Goal: Contribute content: Contribute content

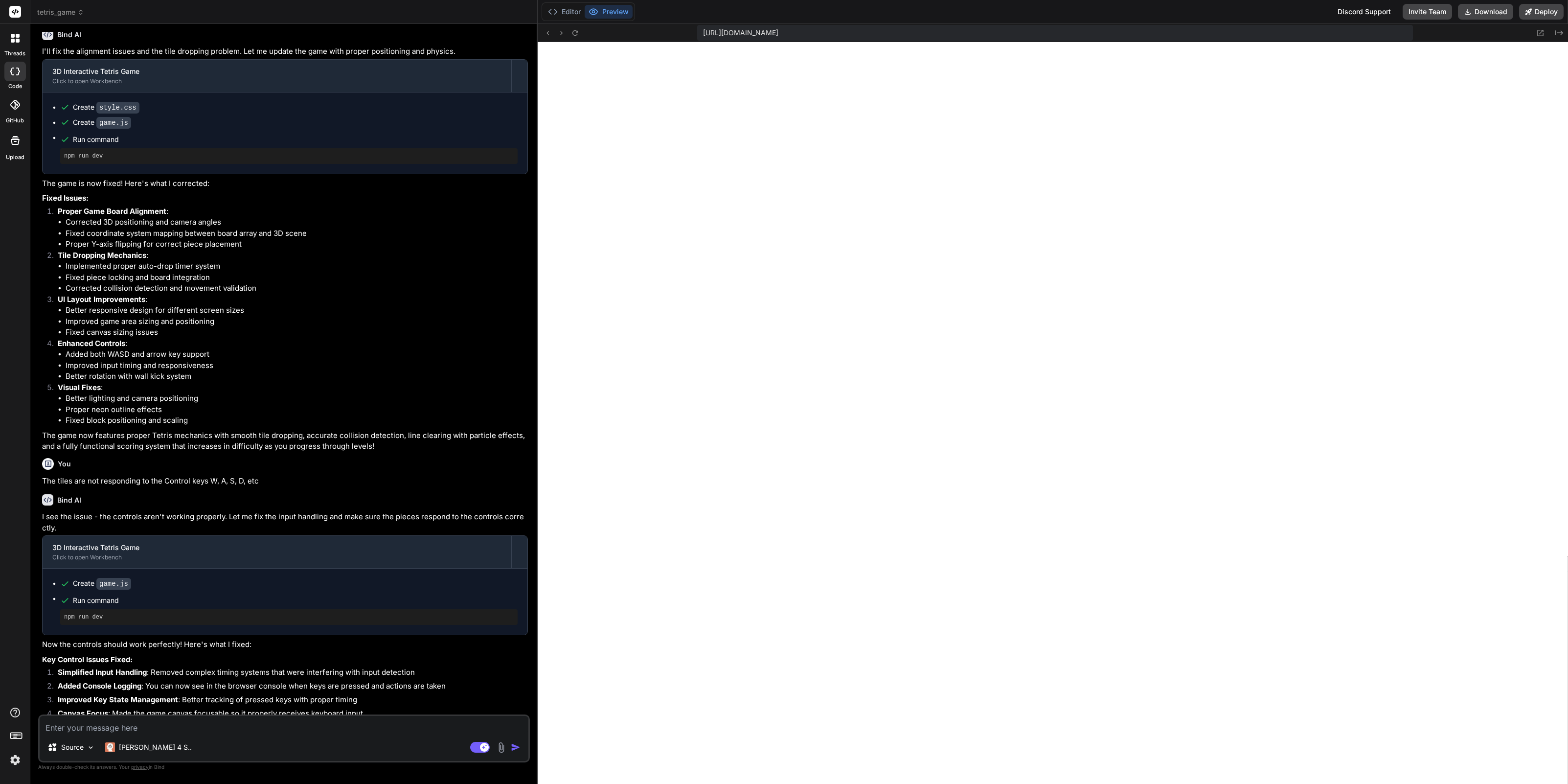
scroll to position [813, 0]
click at [503, 748] on img at bounding box center [501, 747] width 11 height 11
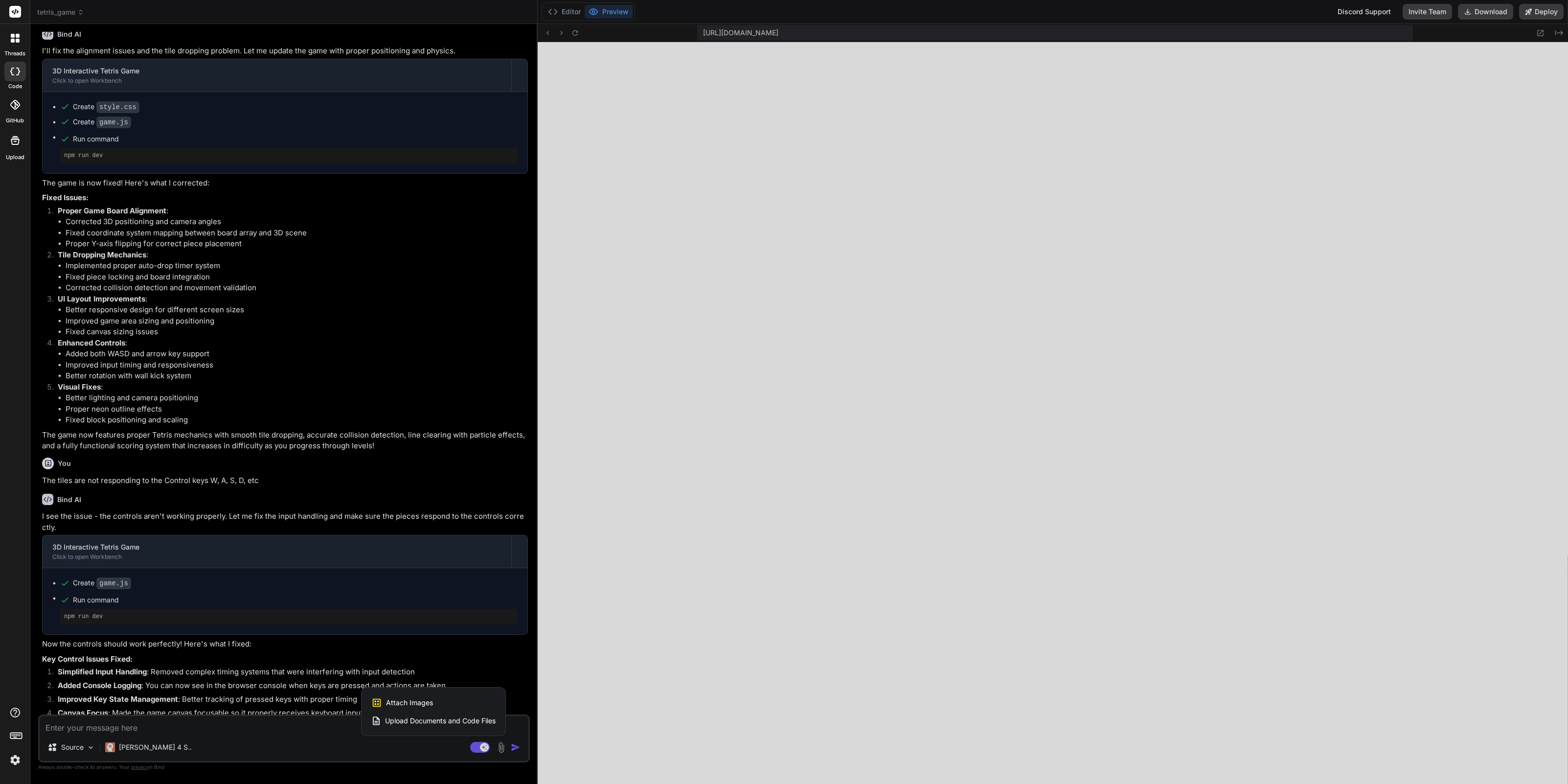
click at [431, 704] on span "Attach Images" at bounding box center [409, 702] width 47 height 10
type textarea "x"
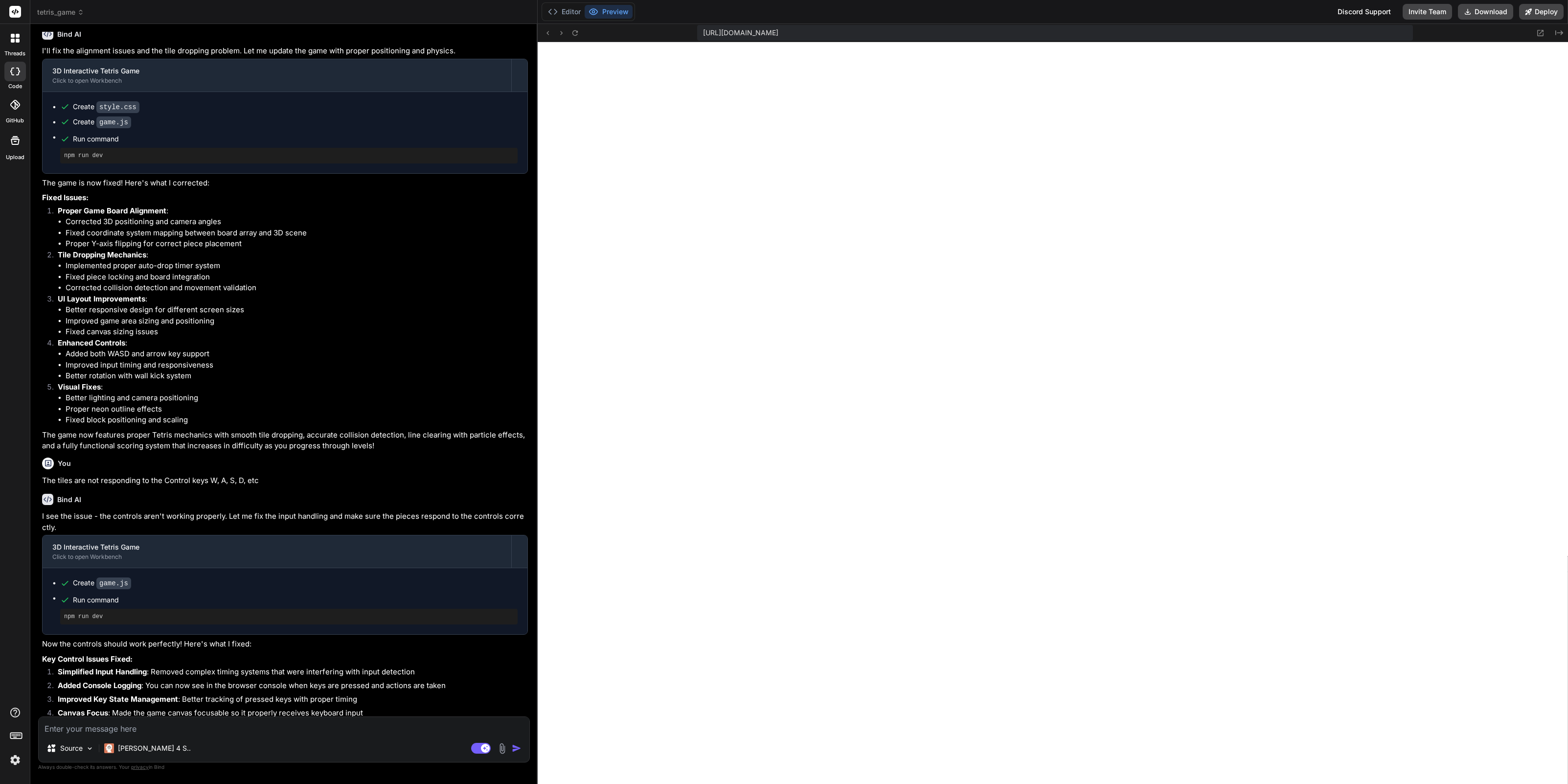
type input "C:\fakepath\Screenshot [DATE] 22.16.21.png"
type textarea "x"
click at [121, 686] on textarea at bounding box center [284, 684] width 491 height 18
type textarea "a"
type textarea "x"
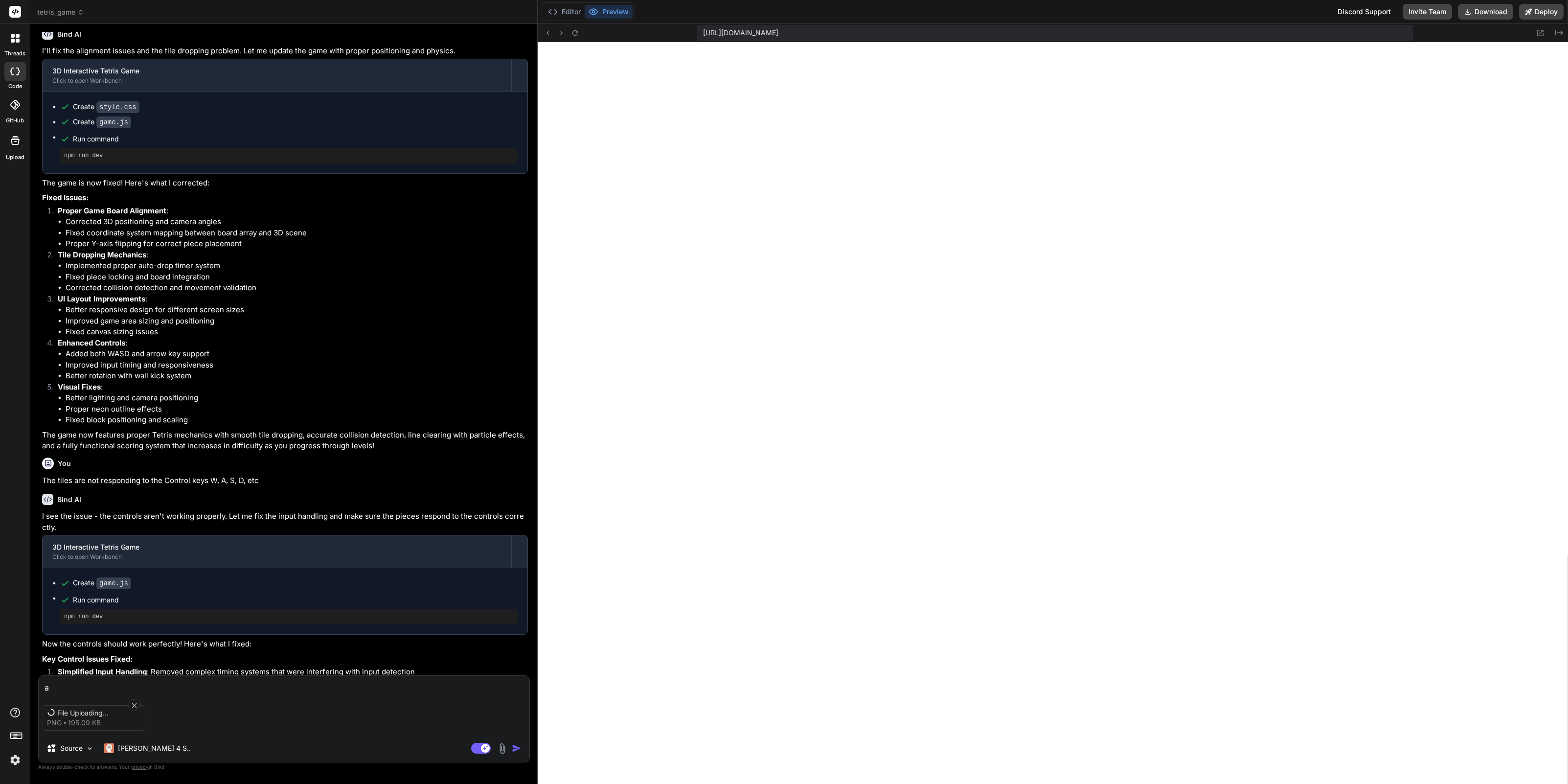
type textarea "as"
type textarea "x"
type textarea "as"
type textarea "x"
type textarea "as y"
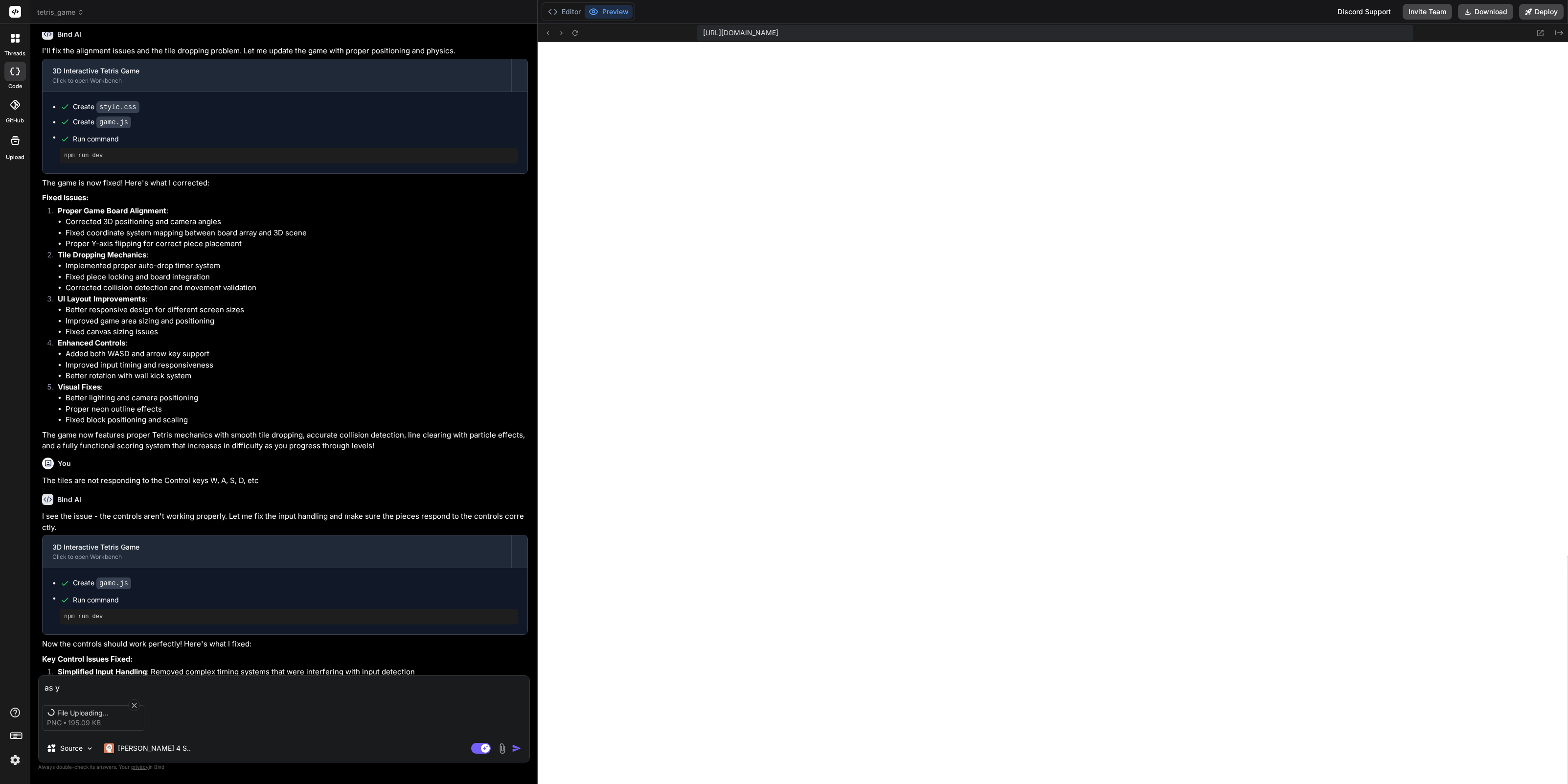
type textarea "x"
type textarea "as yo"
type textarea "x"
type textarea "as yo"
type textarea "x"
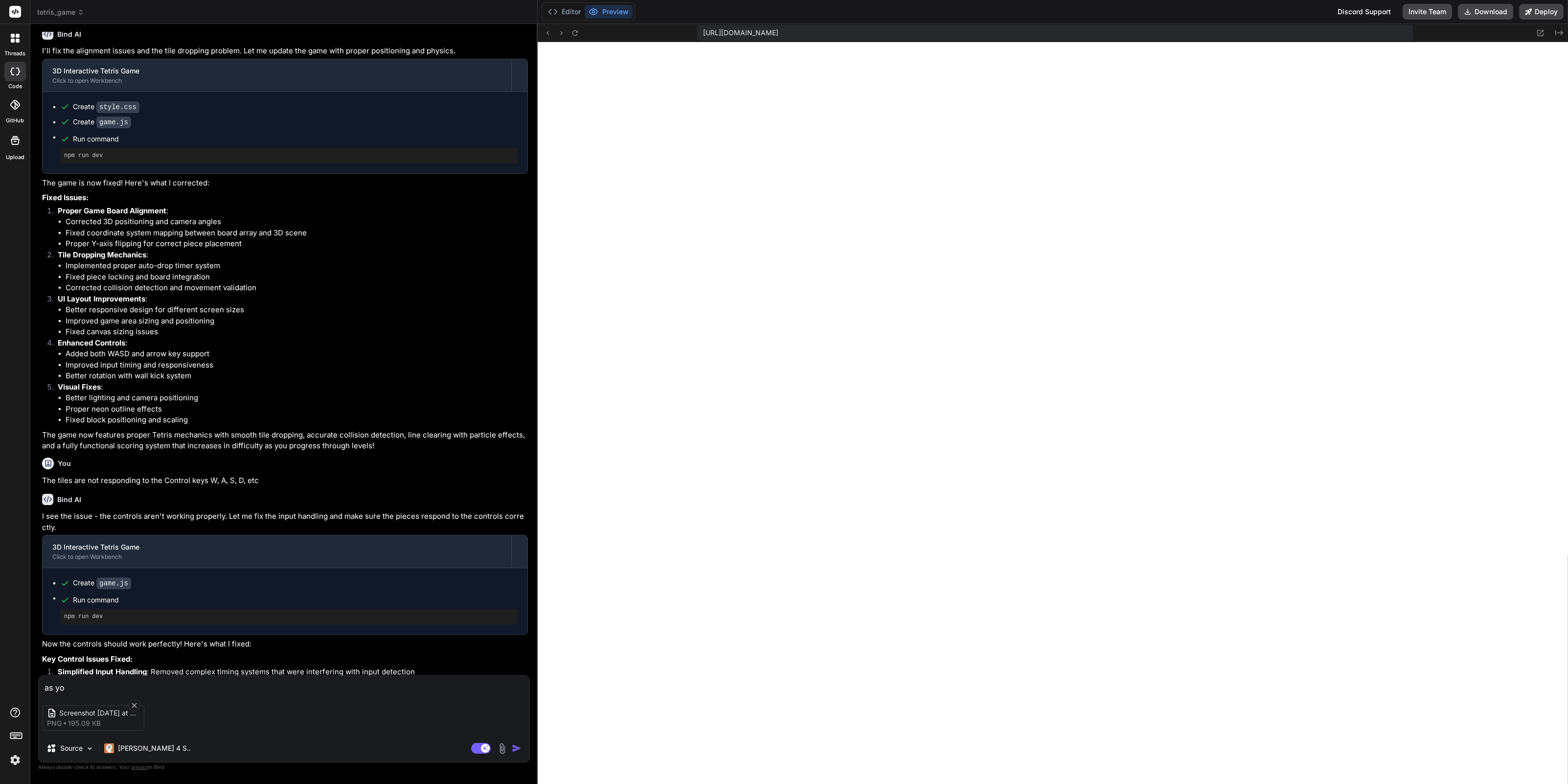
type textarea "as yo c"
type textarea "x"
type textarea "as yo ca"
type textarea "x"
type textarea "as yo can"
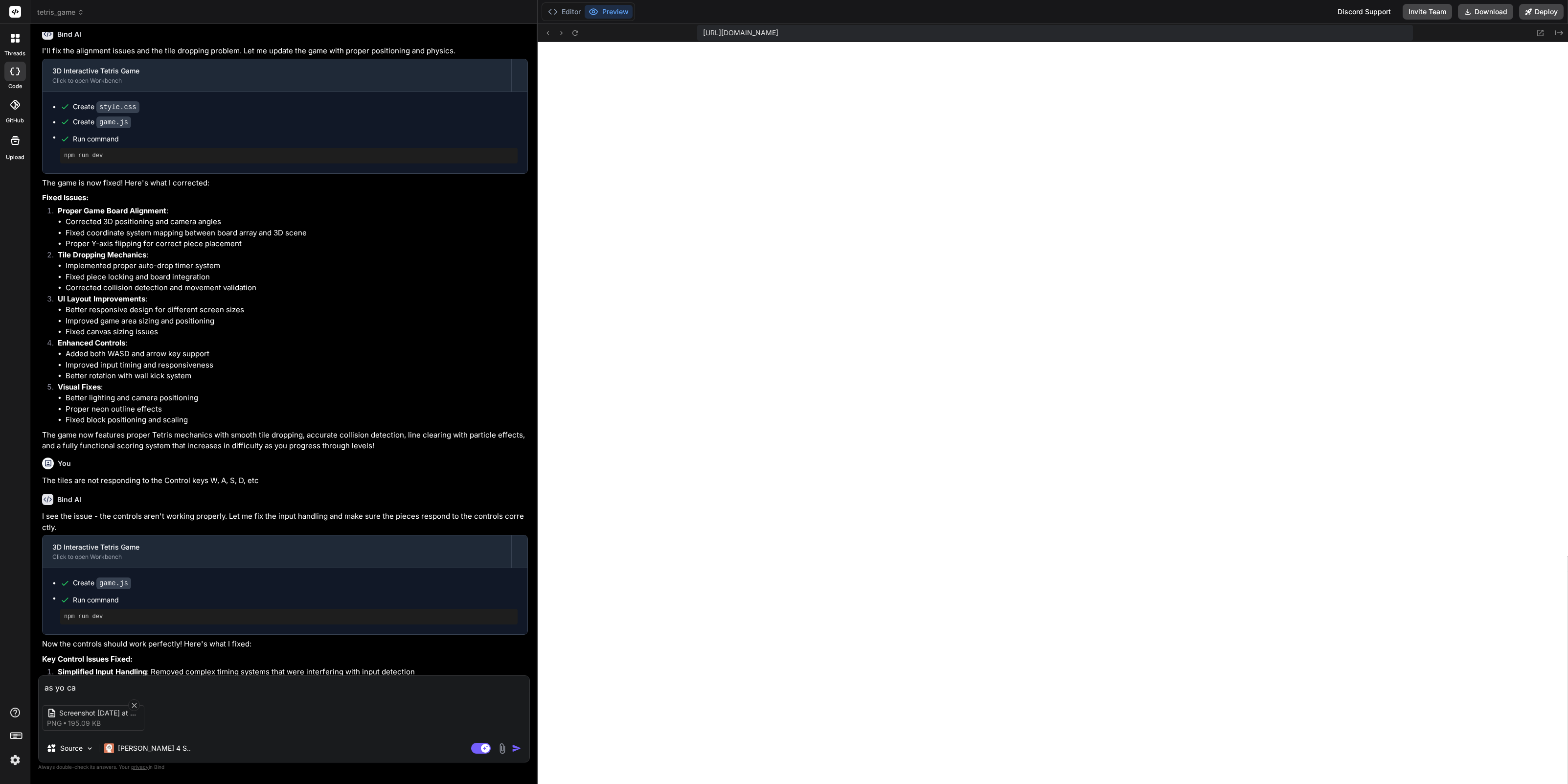
type textarea "x"
type textarea "as yo can"
type textarea "x"
type textarea "as yo can"
type textarea "x"
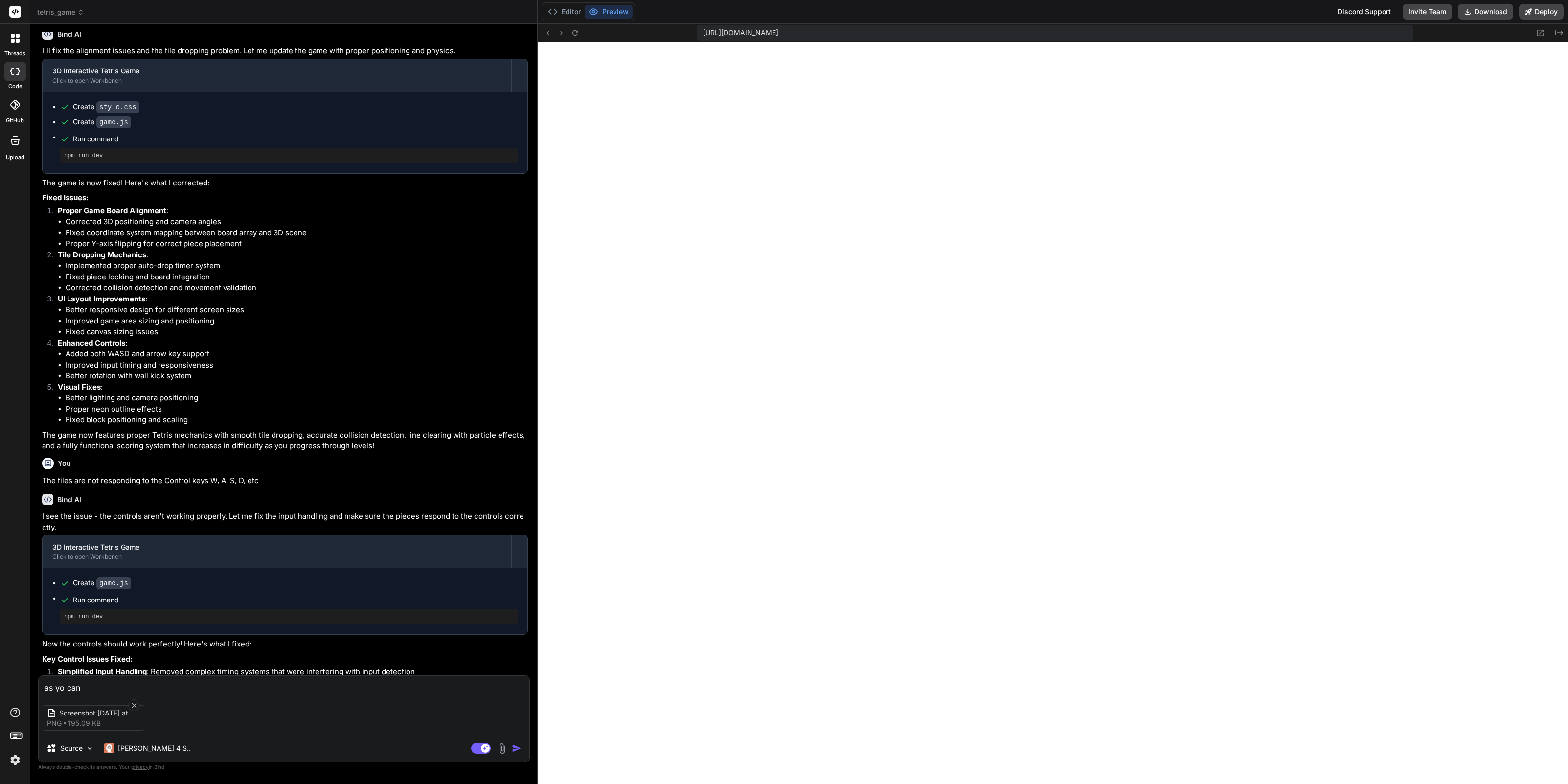
type textarea "as yo ca"
type textarea "x"
type textarea "as yo c"
type textarea "x"
type textarea "as yo"
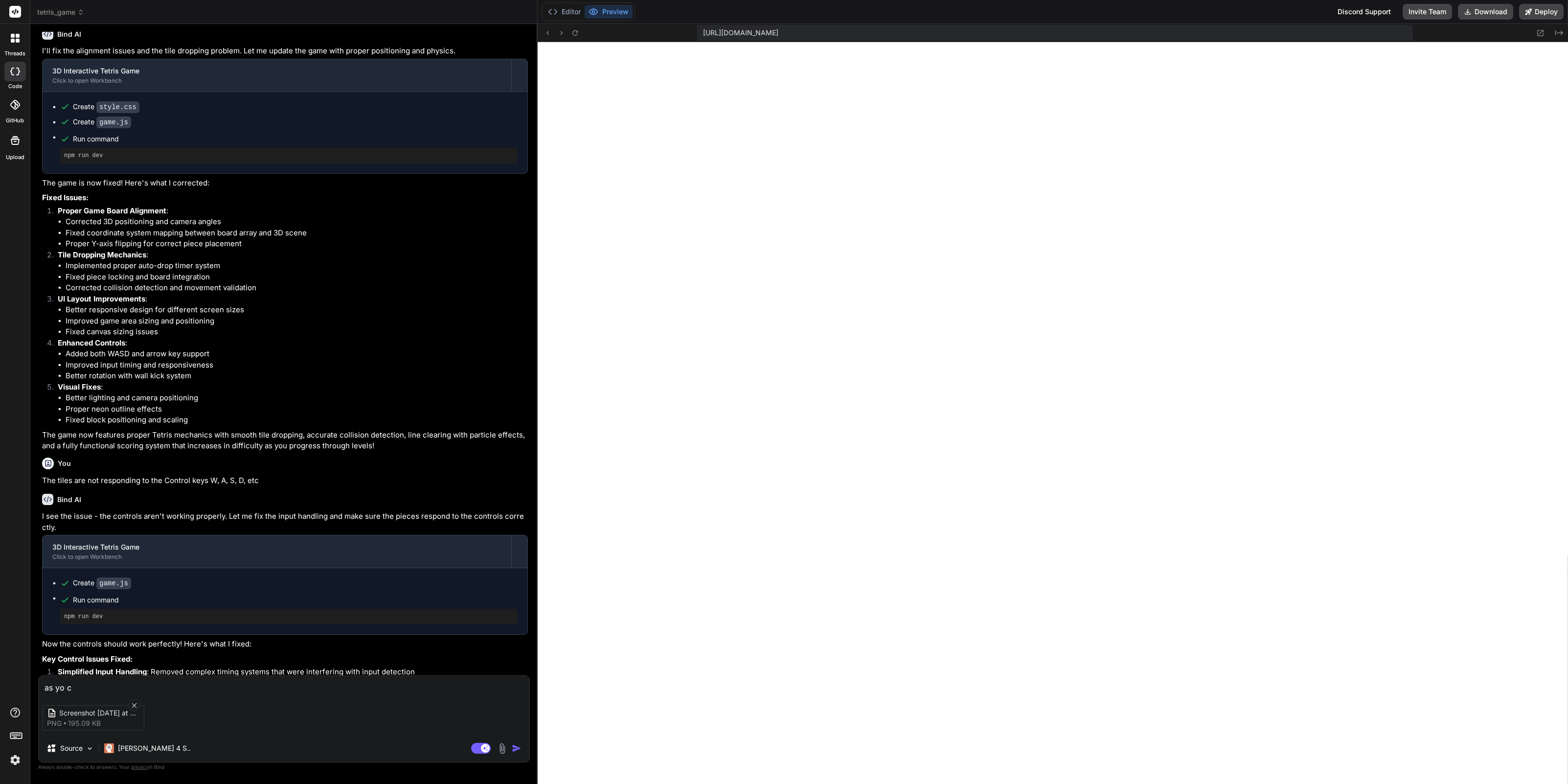
type textarea "x"
type textarea "as yo"
type textarea "x"
type textarea "as you"
type textarea "x"
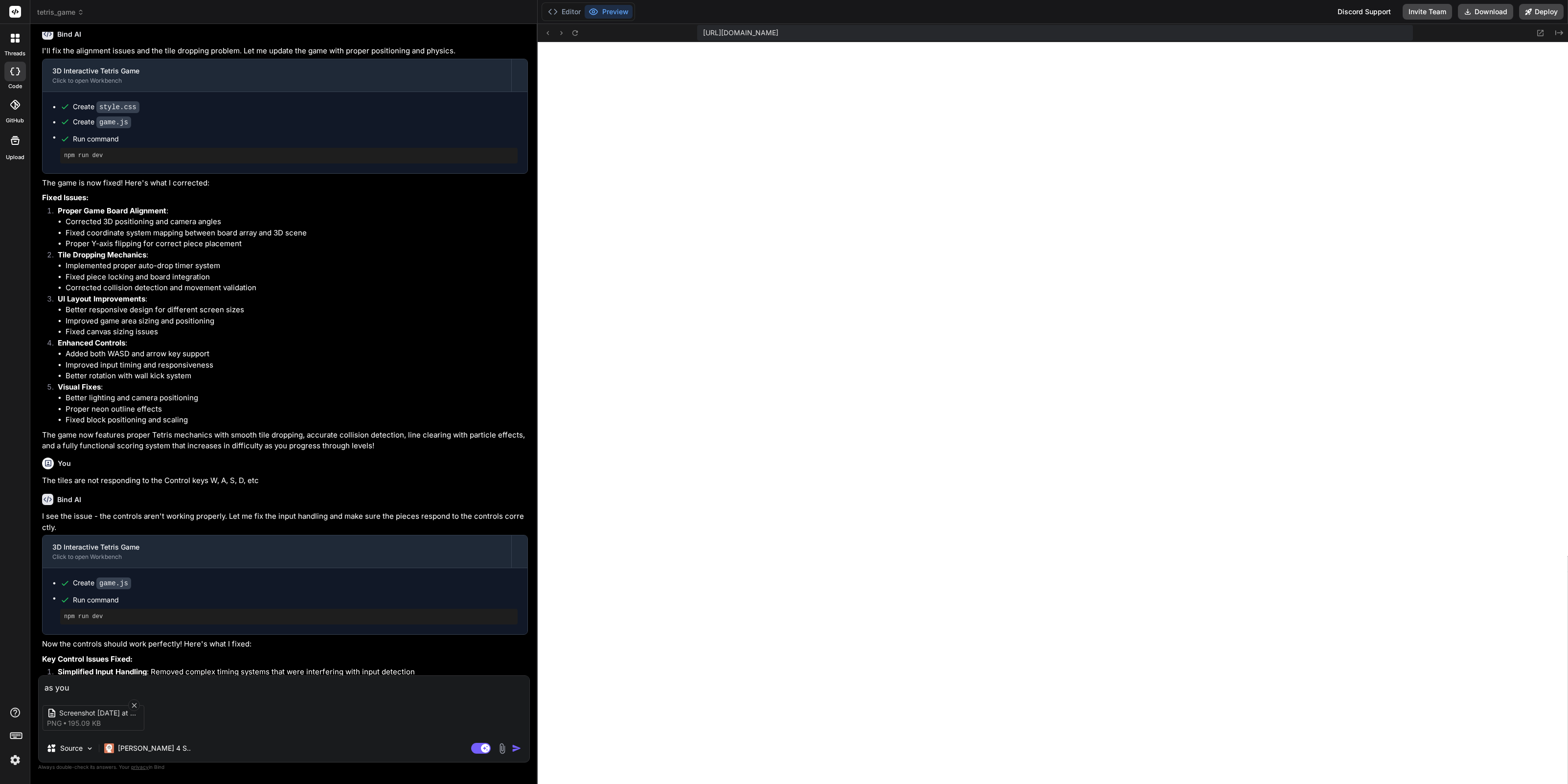
type textarea "as you"
type textarea "x"
type textarea "as you c"
type textarea "x"
type textarea "as you ca"
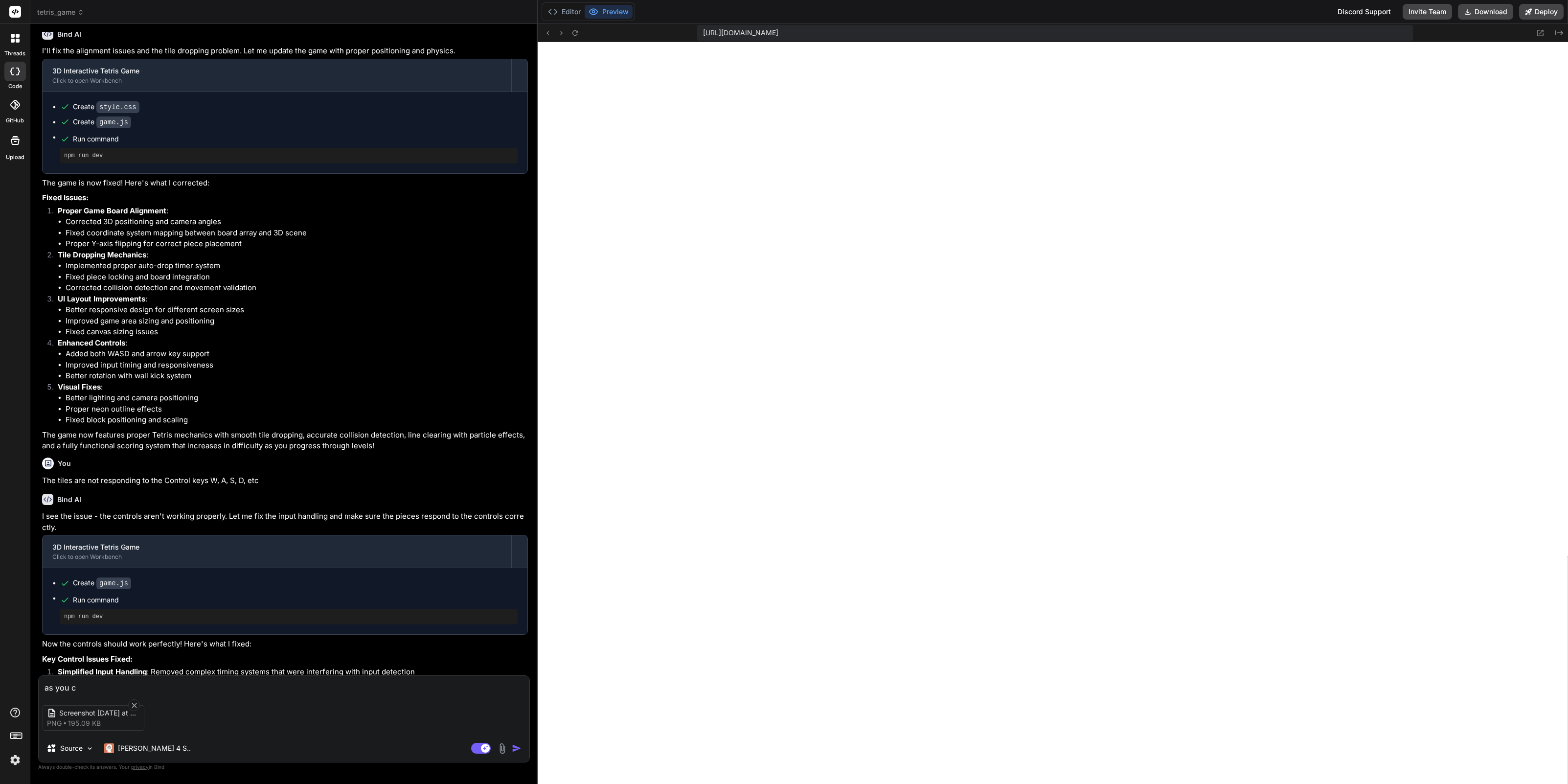
type textarea "x"
type textarea "as you can"
type textarea "x"
type textarea "as you can"
type textarea "x"
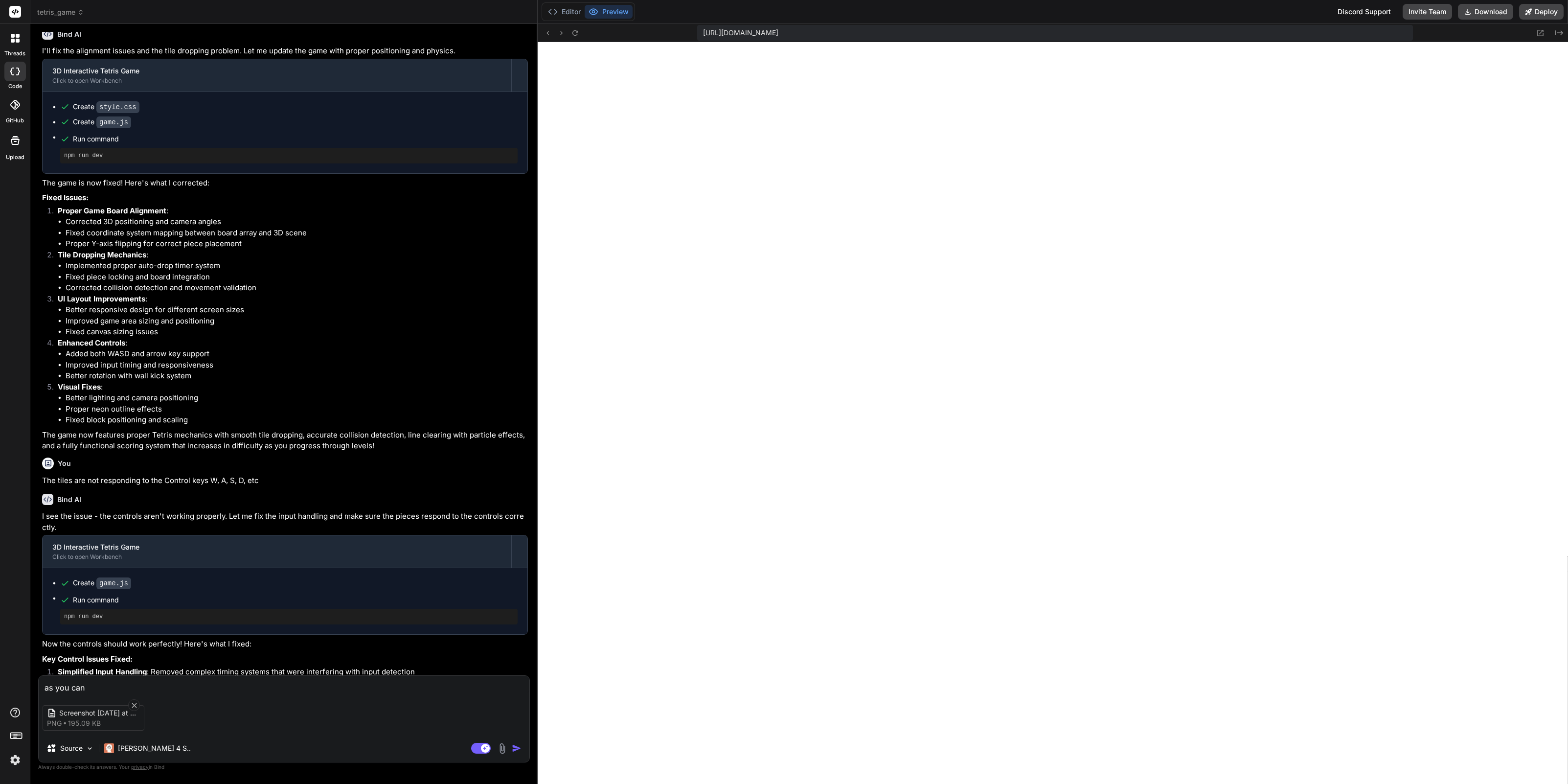
type textarea "as you can s"
type textarea "x"
type textarea "as you can se"
type textarea "x"
type textarea "as you can see"
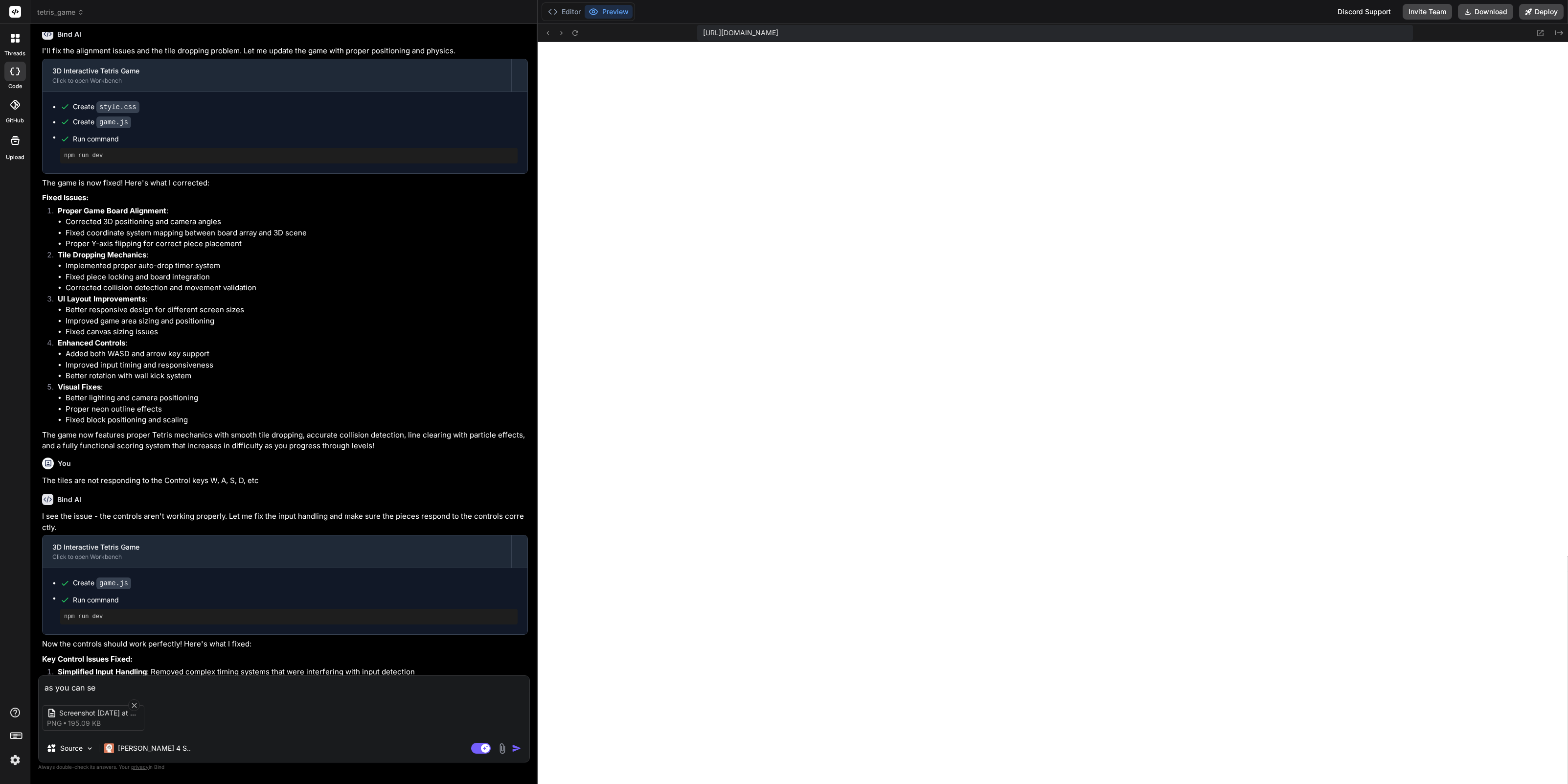
type textarea "x"
type textarea "as you can see"
type textarea "x"
type textarea "as you can see f"
type textarea "x"
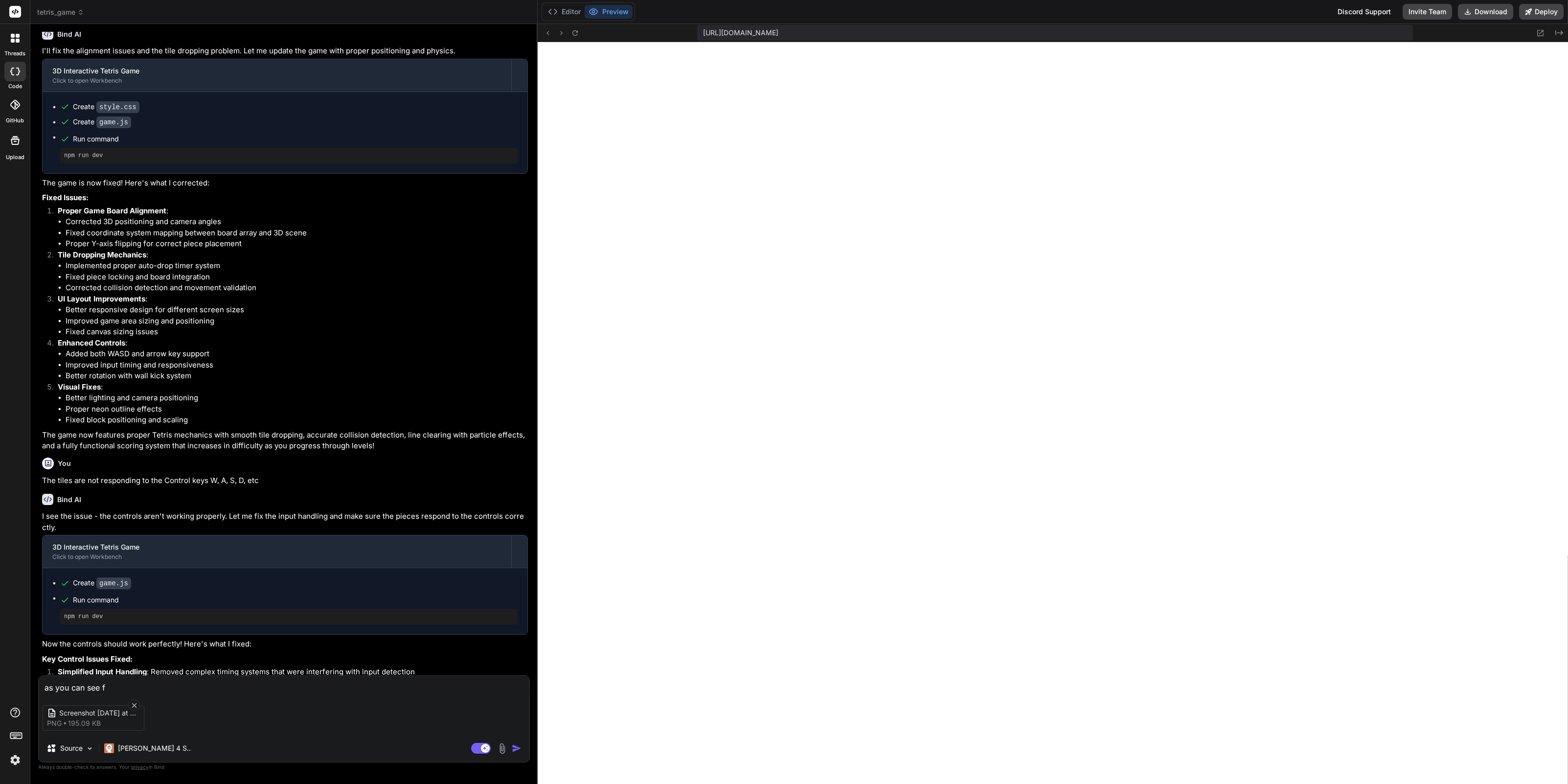
type textarea "as you can see fr"
type textarea "x"
type textarea "as you can see fro"
type textarea "x"
type textarea "as you can see from"
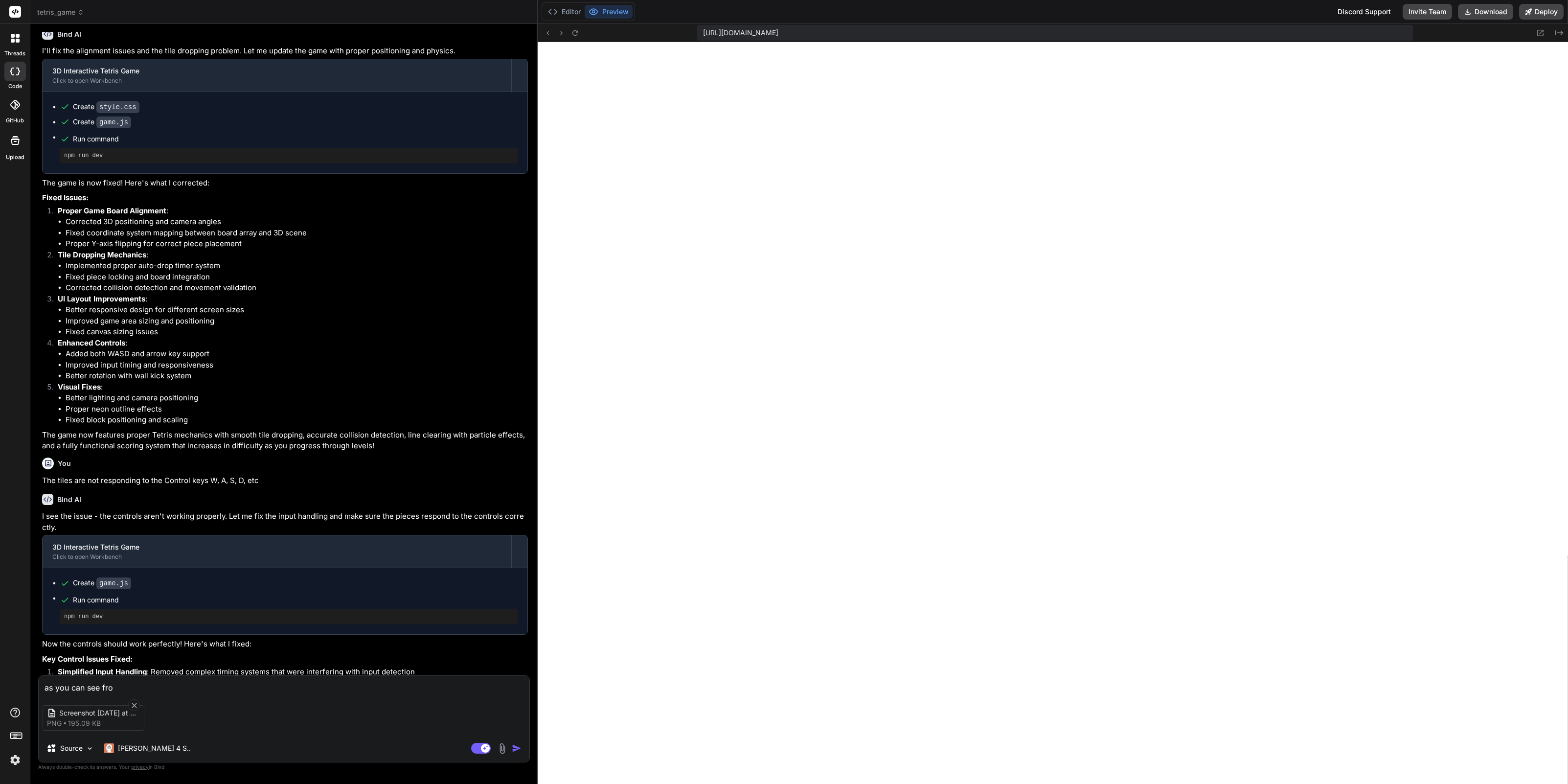
type textarea "x"
type textarea "as you can see from"
type textarea "x"
type textarea "as you can see from t"
type textarea "x"
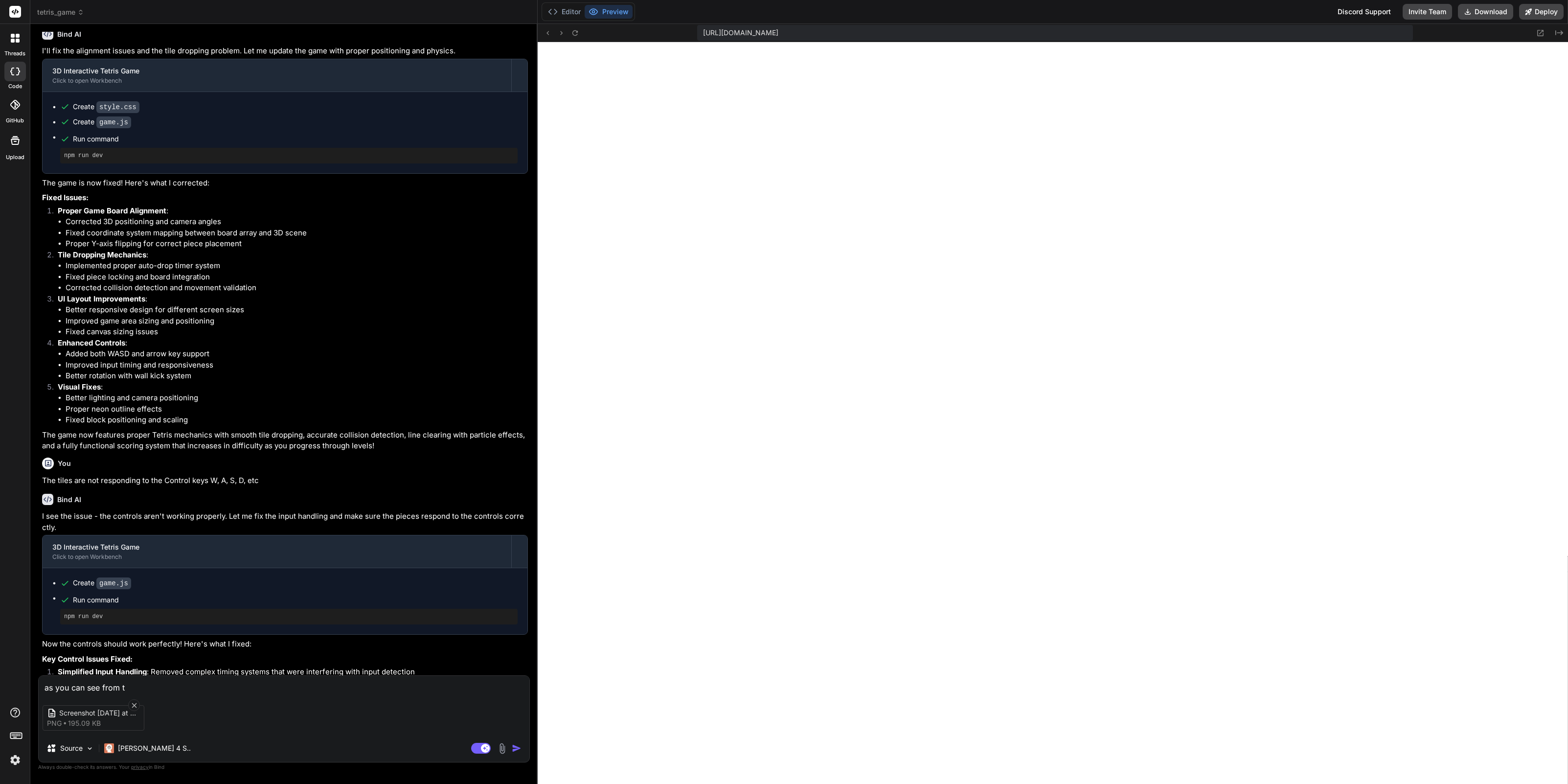
type textarea "as you can see from th"
type textarea "x"
type textarea "as you can see from the"
type textarea "x"
type textarea "as you can see from the"
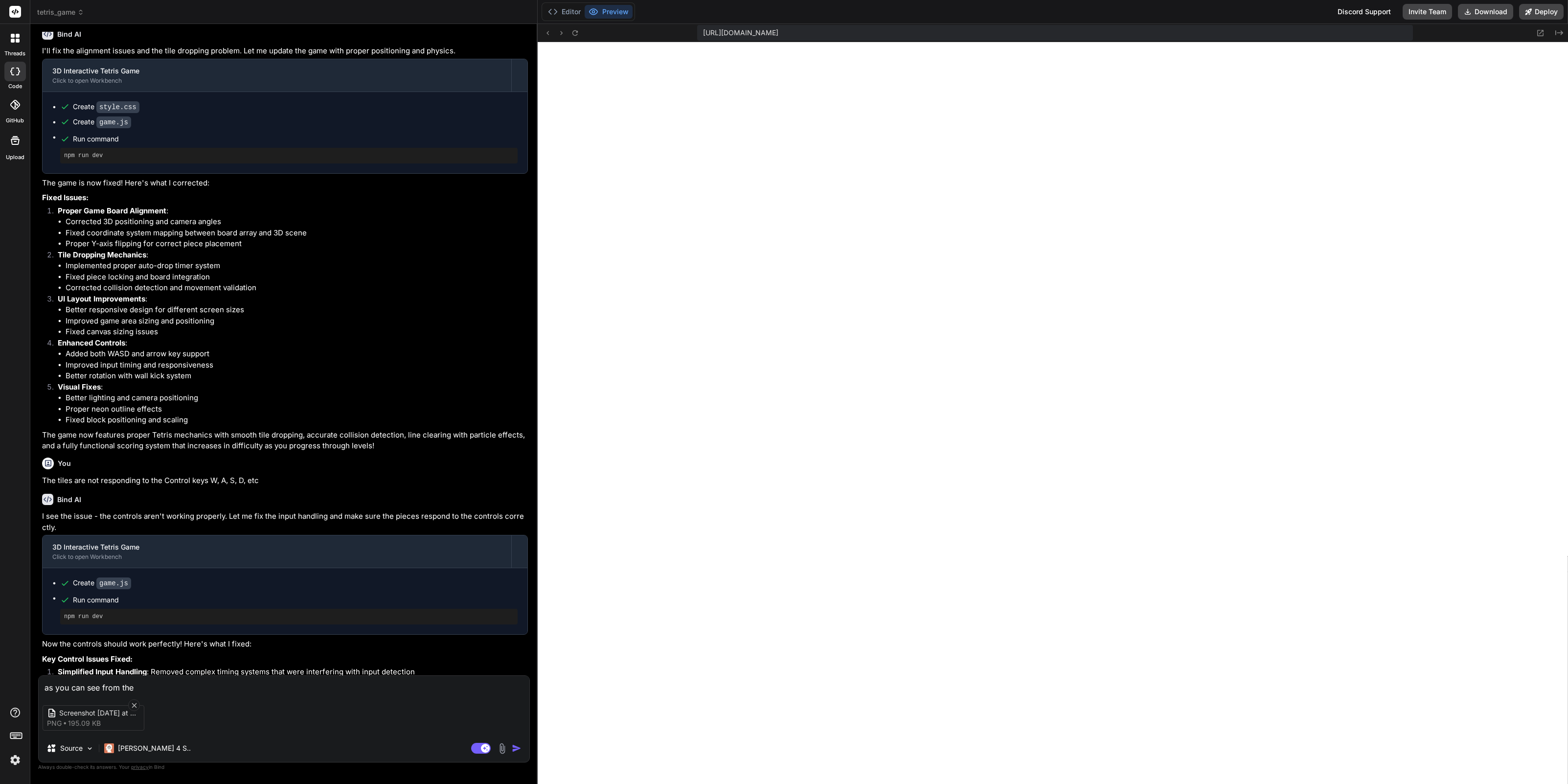
type textarea "x"
type textarea "as you can see from the a"
type textarea "x"
type textarea "as you can see from the at"
type textarea "x"
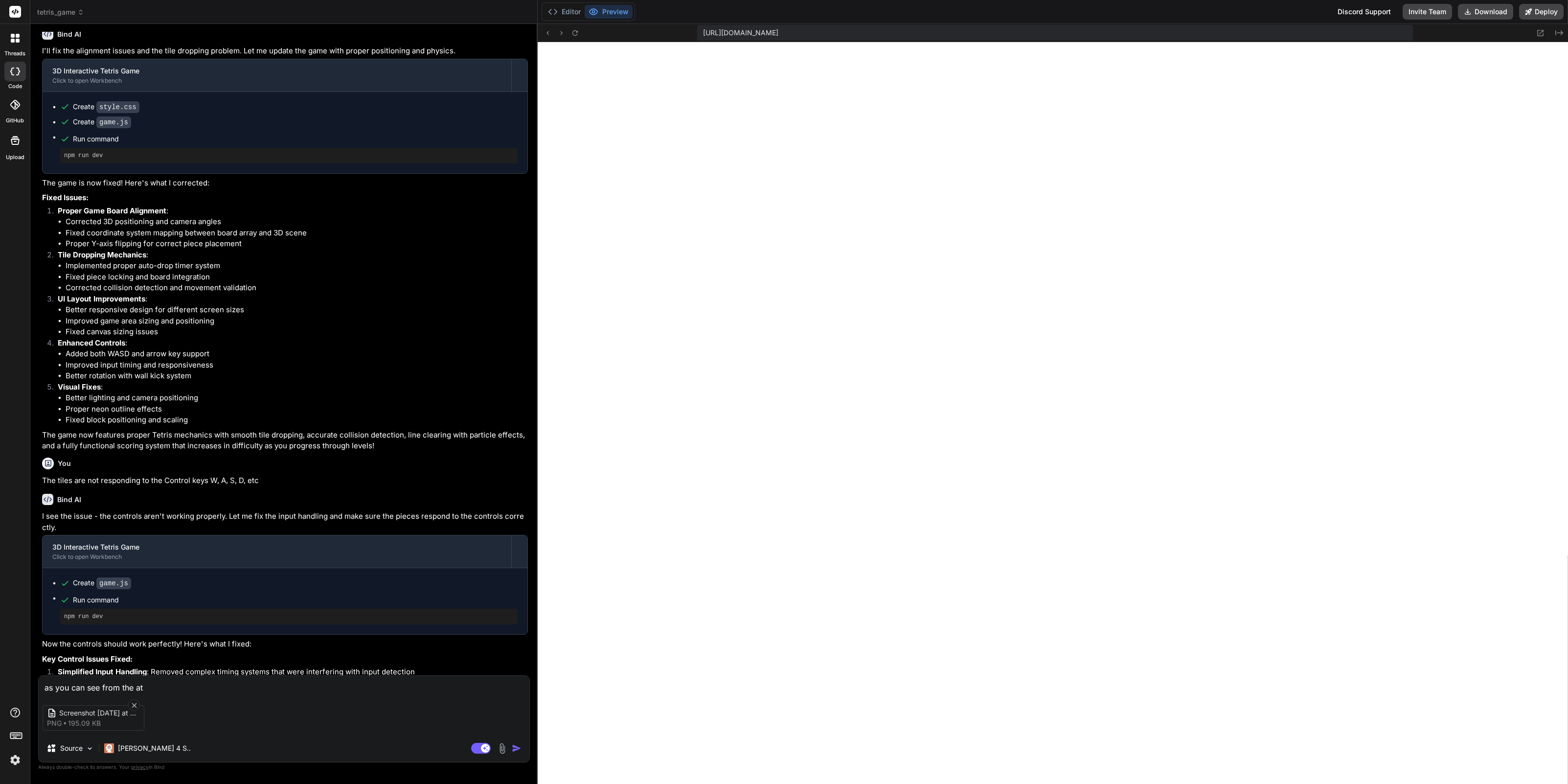
type textarea "as you can see from the att"
type textarea "x"
type textarea "as you can see from the atta"
type textarea "x"
type textarea "as you can see from the attac"
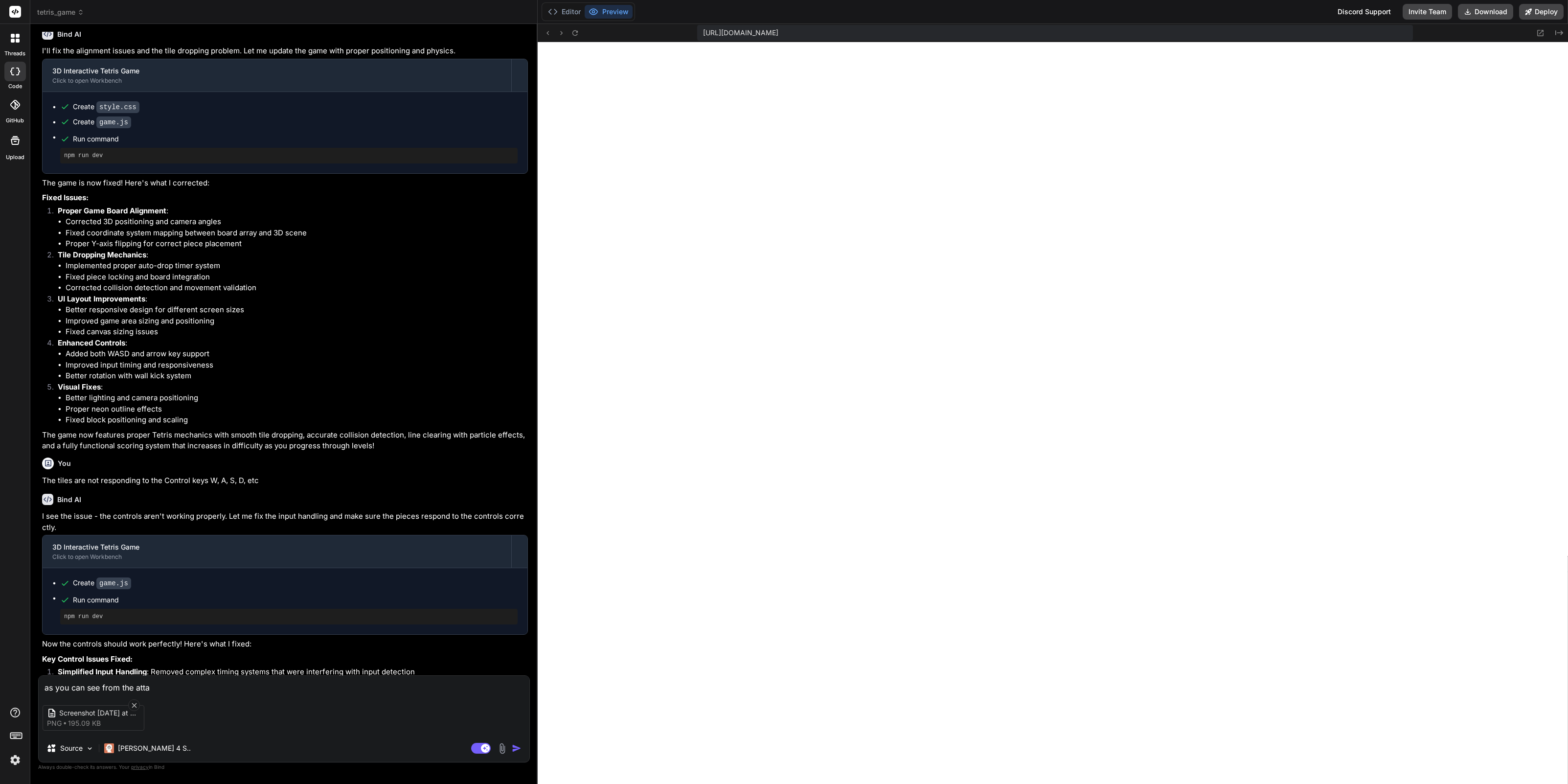
type textarea "x"
type textarea "as you can see from the attach"
type textarea "x"
type textarea "as you can see from the attache"
type textarea "x"
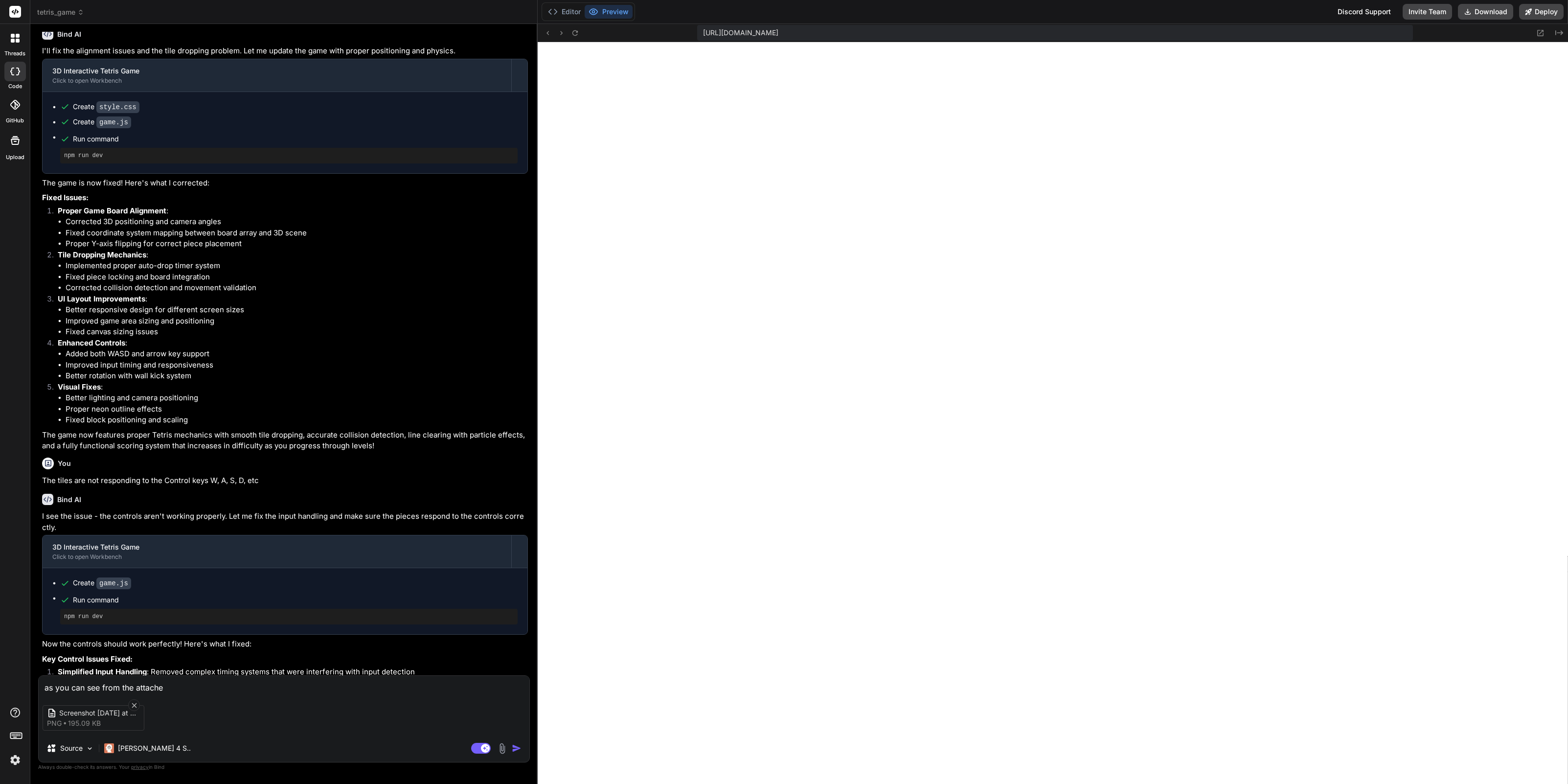
type textarea "as you can see from the attached"
type textarea "x"
type textarea "as you can see from the attached,"
type textarea "x"
type textarea "as you can see from the attached,"
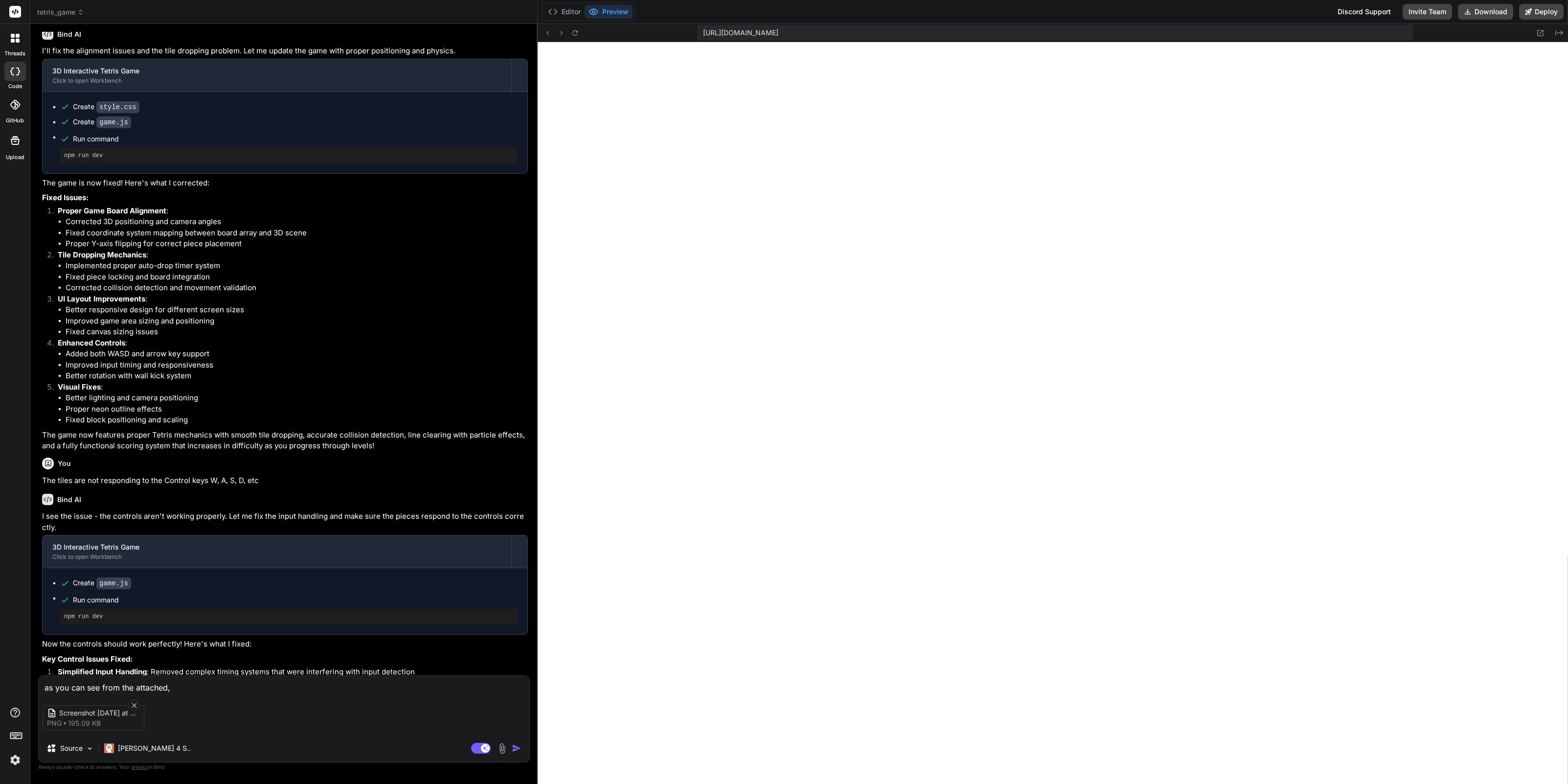
type textarea "x"
type textarea "as you can see from the attached, t"
type textarea "x"
type textarea "as you can see from the attached, th"
type textarea "x"
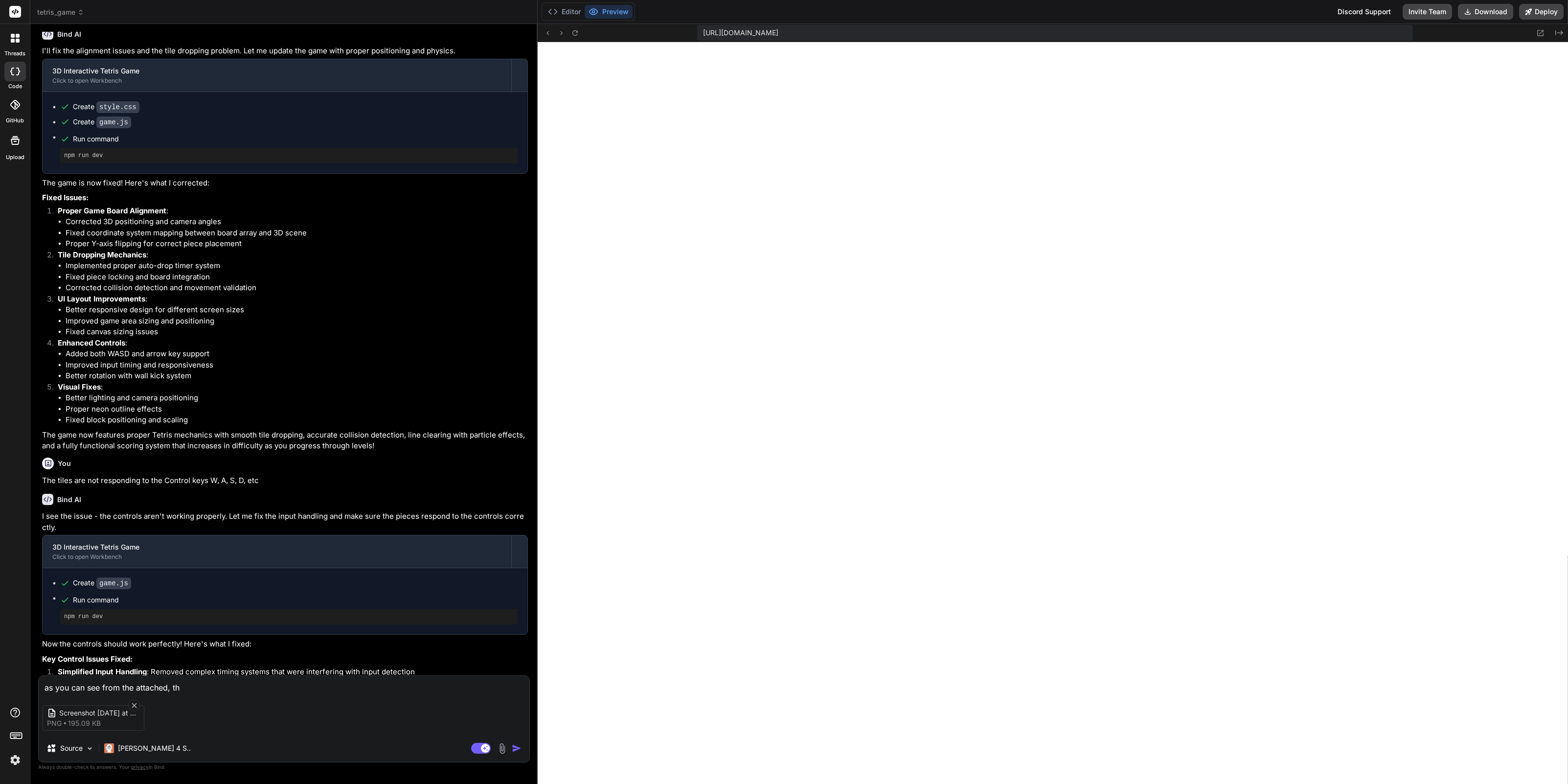
type textarea "as you can see from the attached, the"
type textarea "x"
type textarea "as you can see from the attached, the"
type textarea "x"
type textarea "as you can see from the attached, the s"
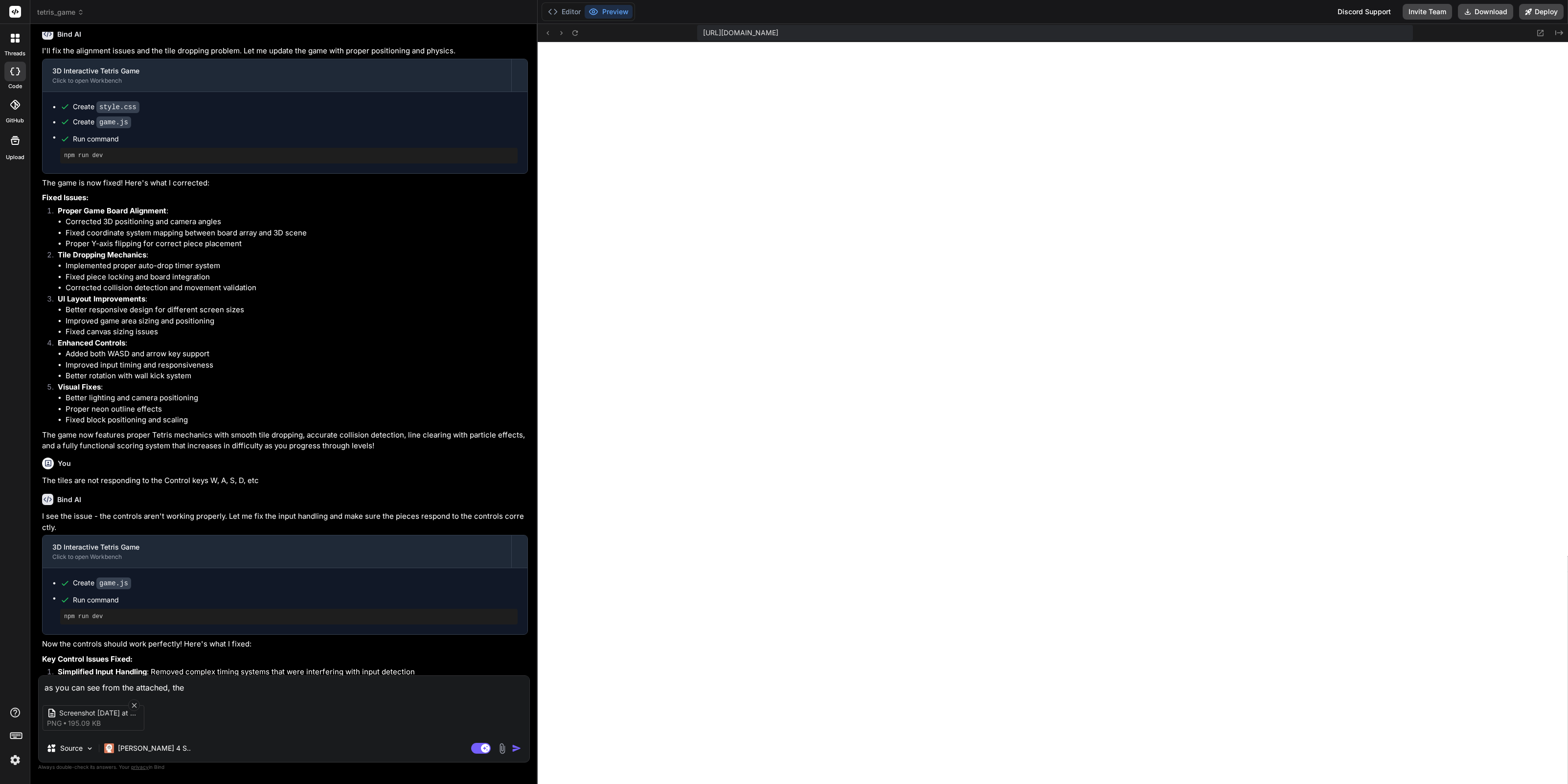
type textarea "x"
type textarea "as you can see from the attached, the sc"
type textarea "x"
type textarea "as you can see from the attached, the scr"
type textarea "x"
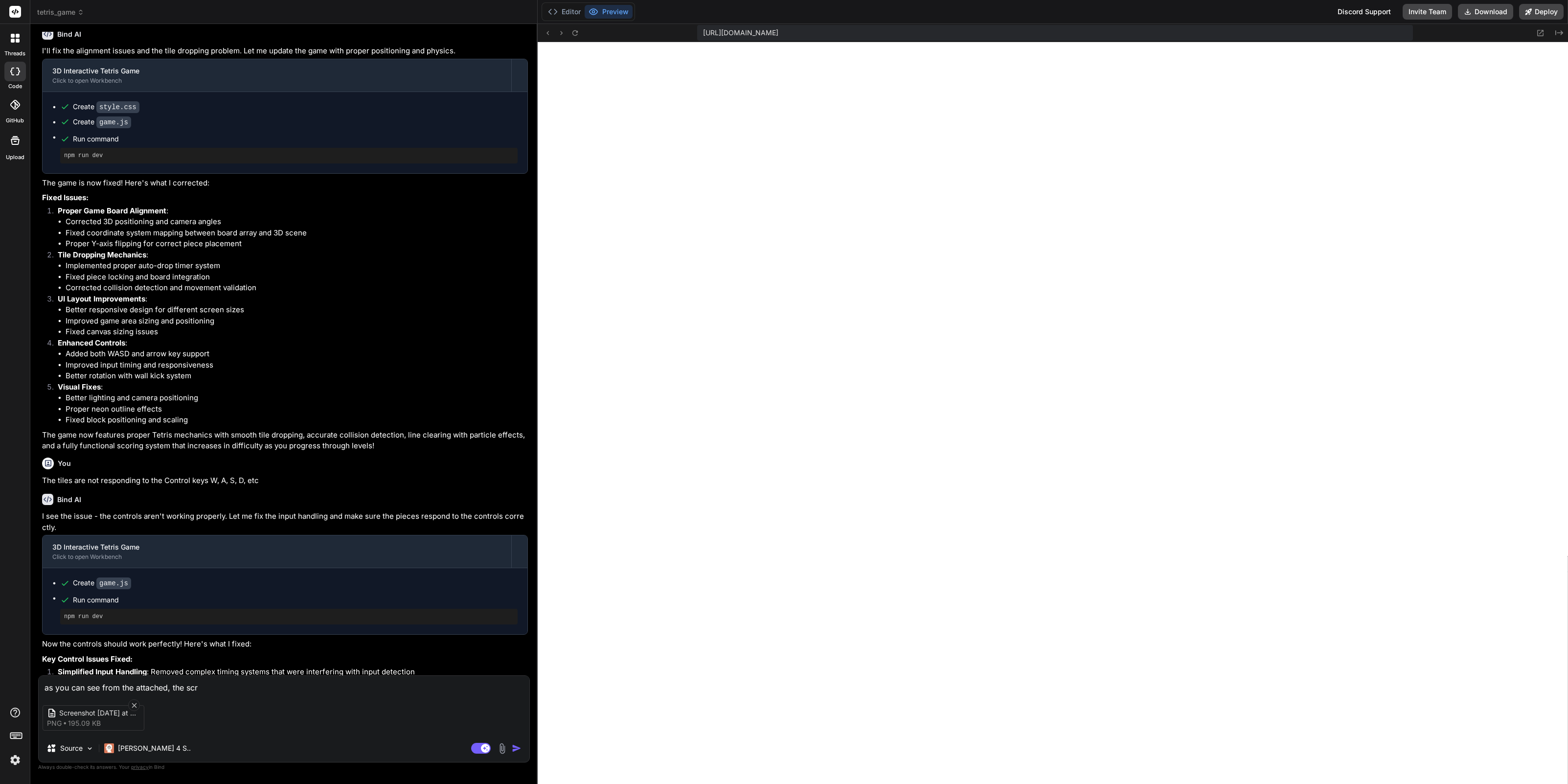
type textarea "as you can see from the attached, the scre"
type textarea "x"
type textarea "as you can see from the attached, the scree"
type textarea "x"
type textarea "as you can see from the attached, the screen"
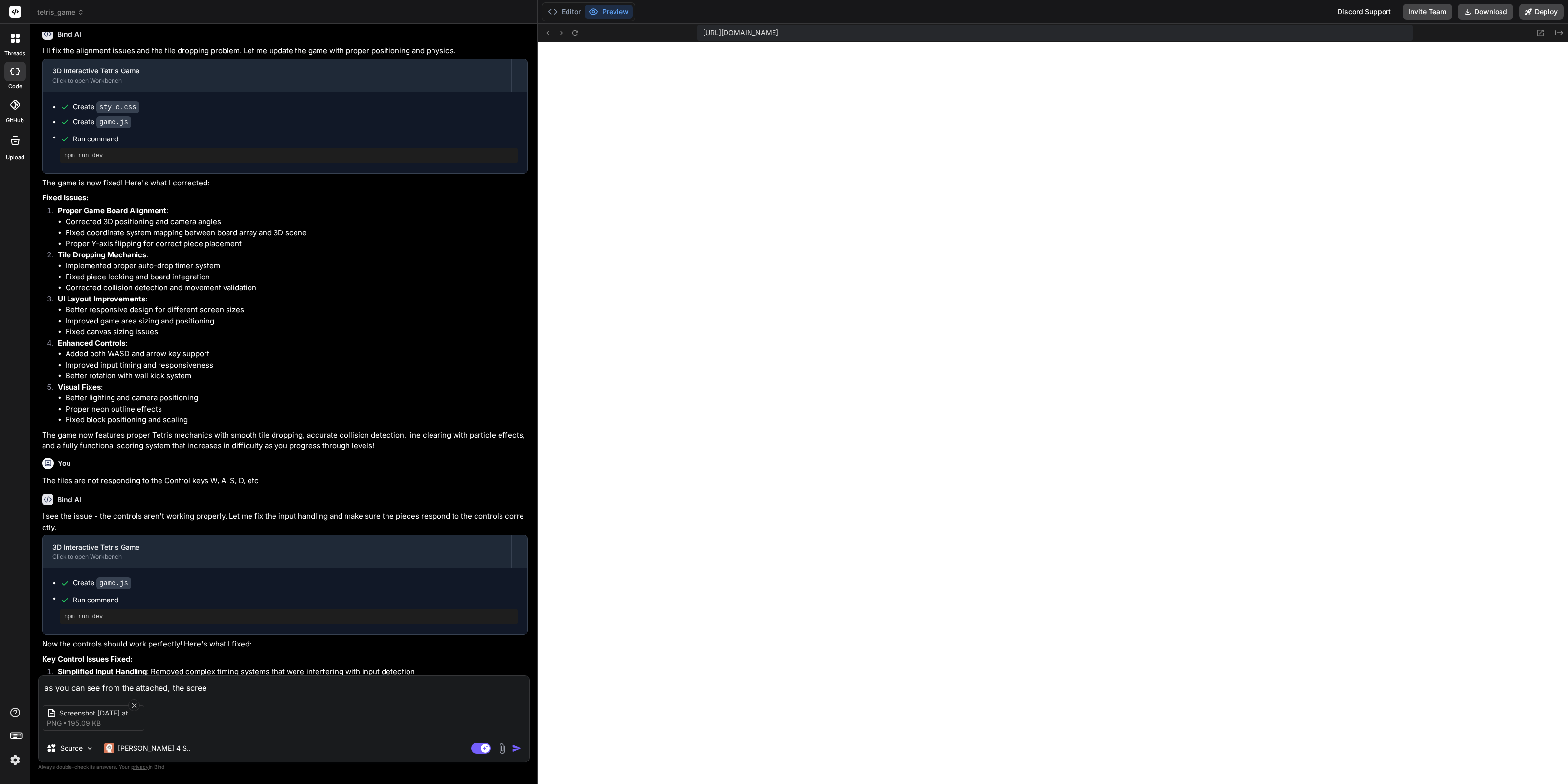
type textarea "x"
type textarea "as you can see from the attached, the screen"
type textarea "x"
type textarea "as you can see from the attached, the screen l"
type textarea "x"
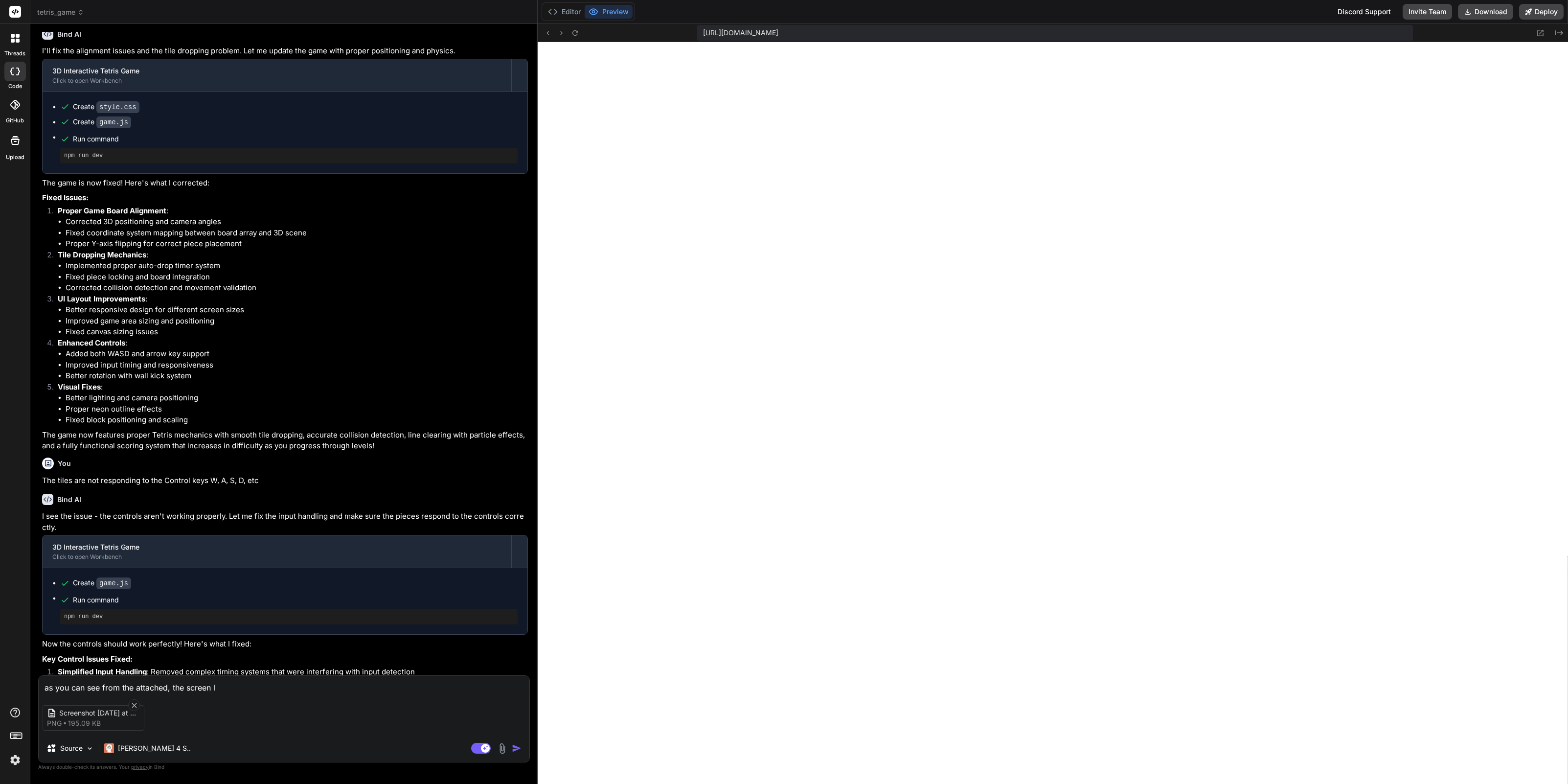
type textarea "as you can see from the attached, the screen la"
type textarea "x"
type textarea "as you can see from the attached, the screen lay"
type textarea "x"
type textarea "as you can see from the attached, the screen layo"
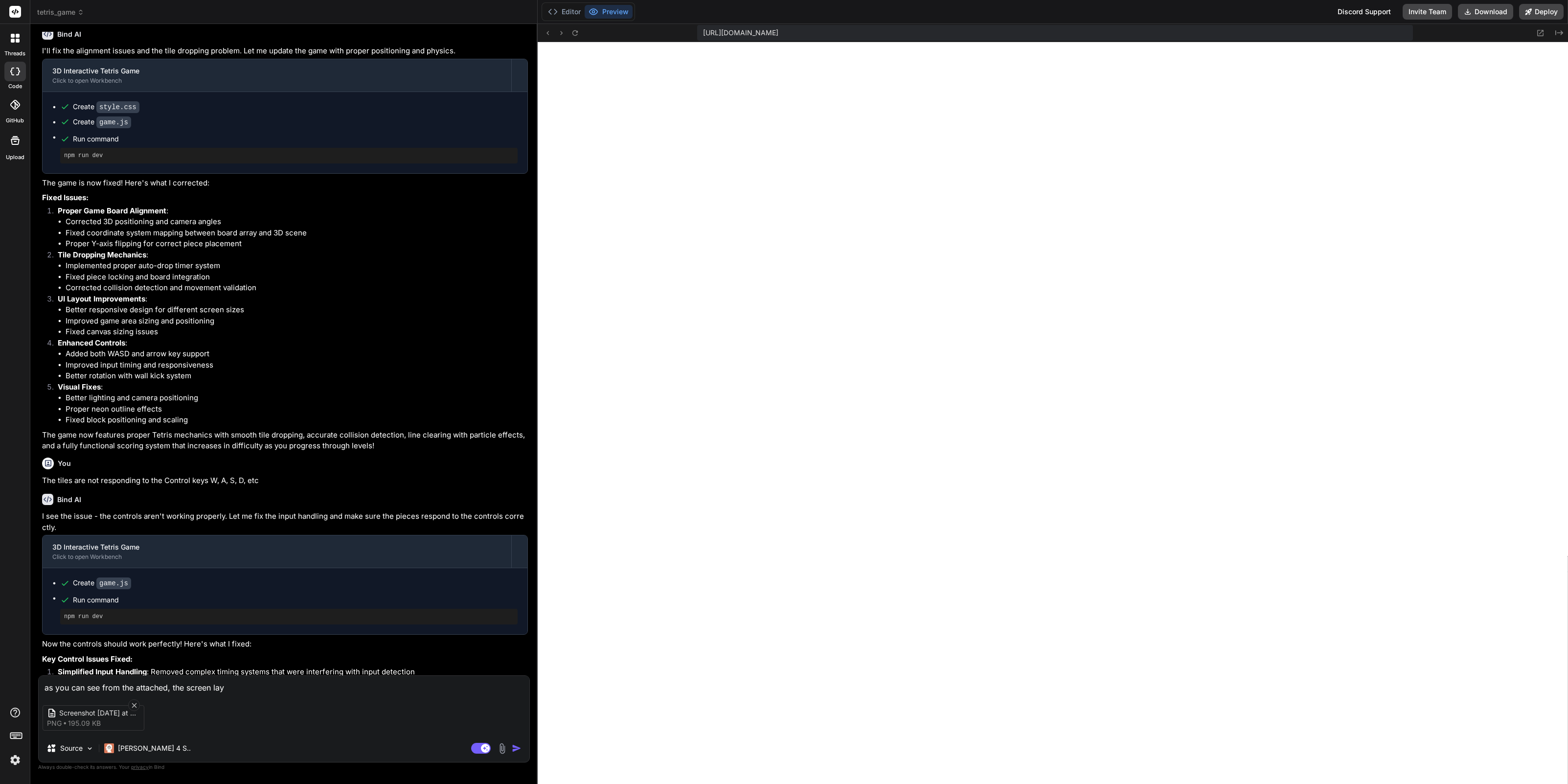
type textarea "x"
type textarea "as you can see from the attached, the screen layou"
type textarea "x"
type textarea "as you can see from the attached, the screen layout"
type textarea "x"
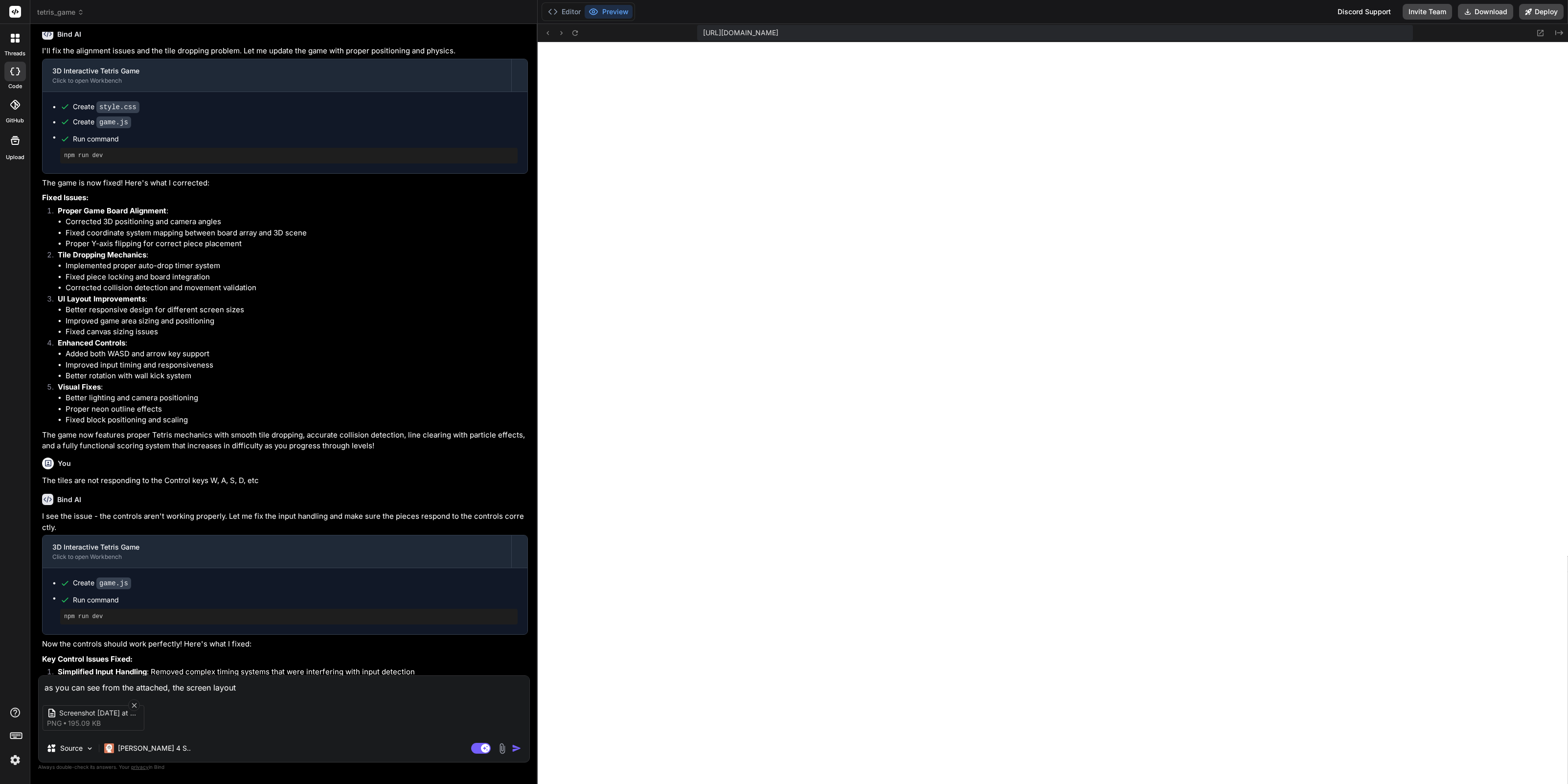
type textarea "as you can see from the attached, the screen layout"
type textarea "x"
type textarea "as you can see from the attached, the screen layout i"
type textarea "x"
type textarea "as you can see from the attached, the screen layout is"
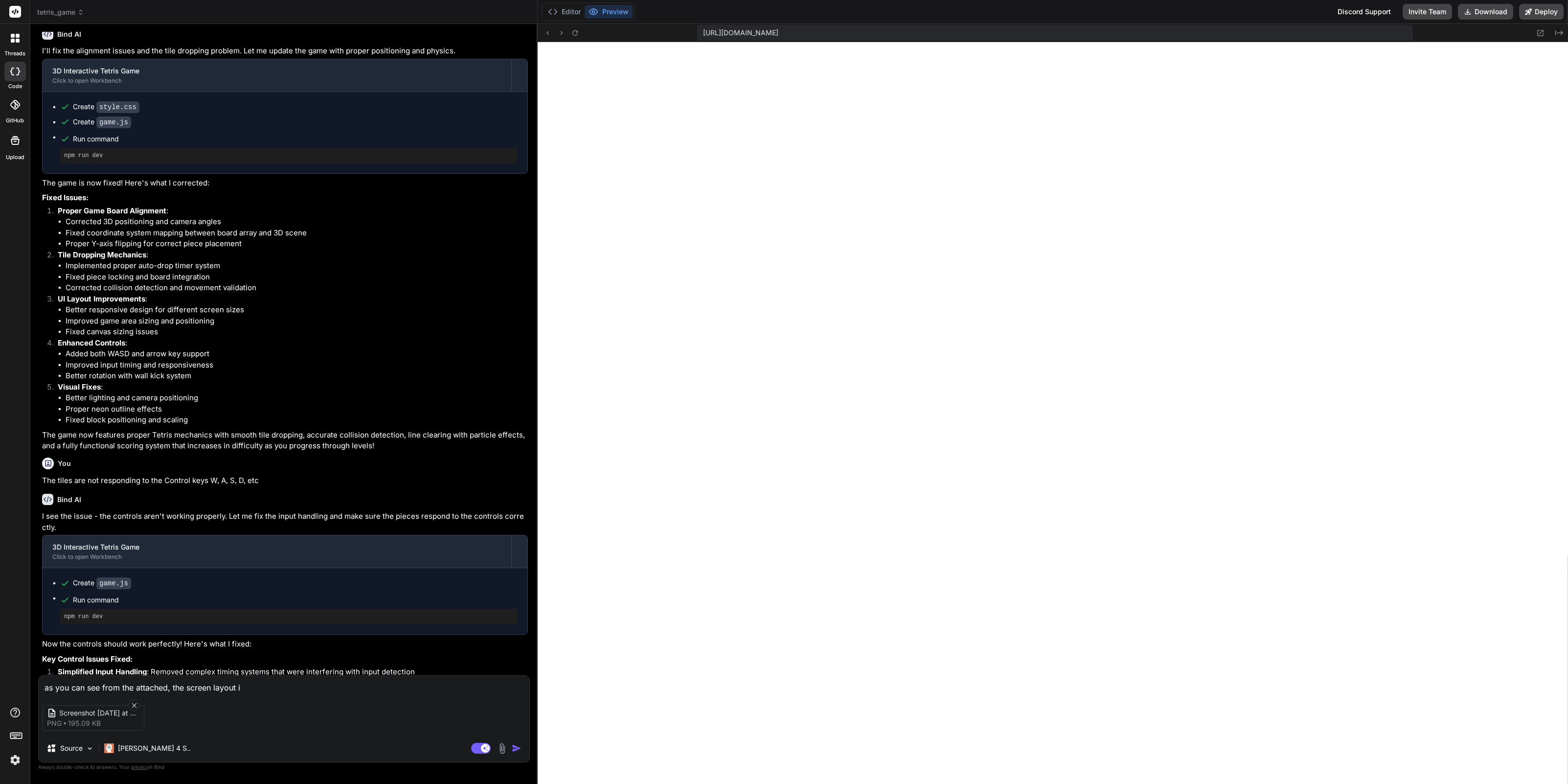
type textarea "x"
type textarea "as you can see from the attached, the screen layout is"
type textarea "x"
type textarea "as you can see from the attached, the screen layout is o"
type textarea "x"
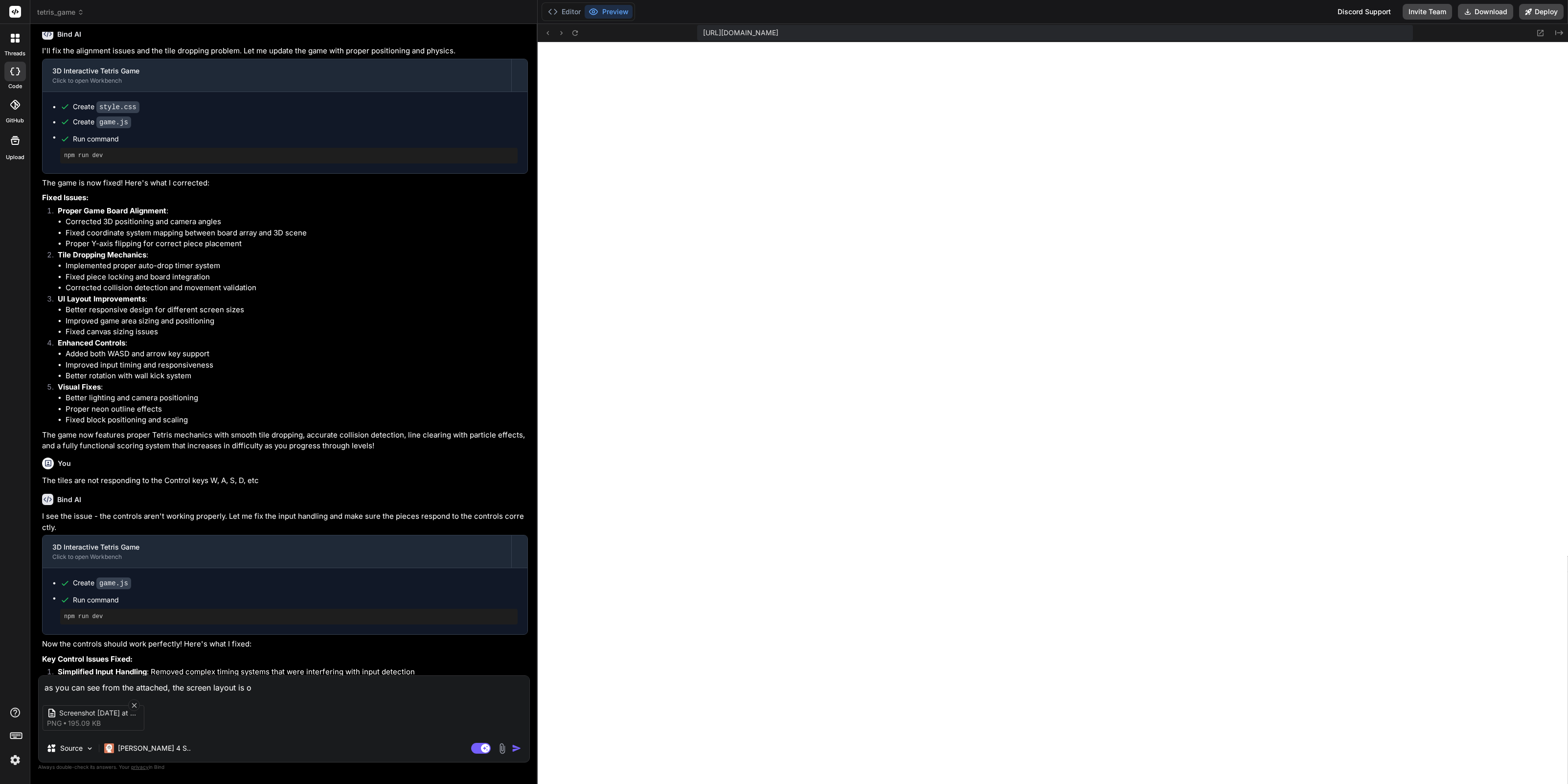
type textarea "as you can see from the attached, the screen layout is ou"
type textarea "x"
type textarea "as you can see from the attached, the screen layout is out"
type textarea "x"
type textarea "as you can see from the attached, the screen layout is out"
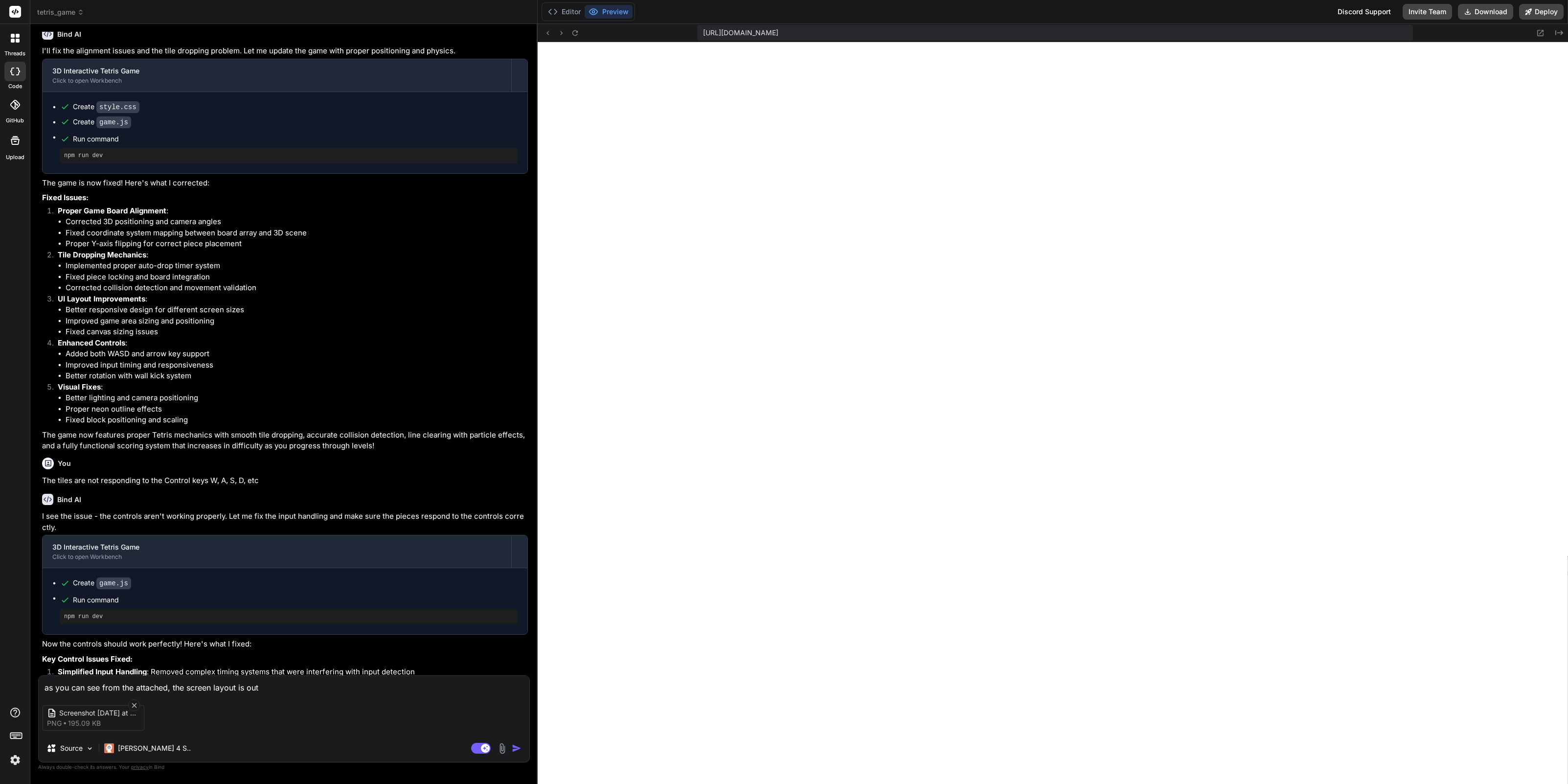
type textarea "x"
type textarea "as you can see from the attached, the screen layout is out o"
type textarea "x"
type textarea "as you can see from the attached, the screen layout is out of"
type textarea "x"
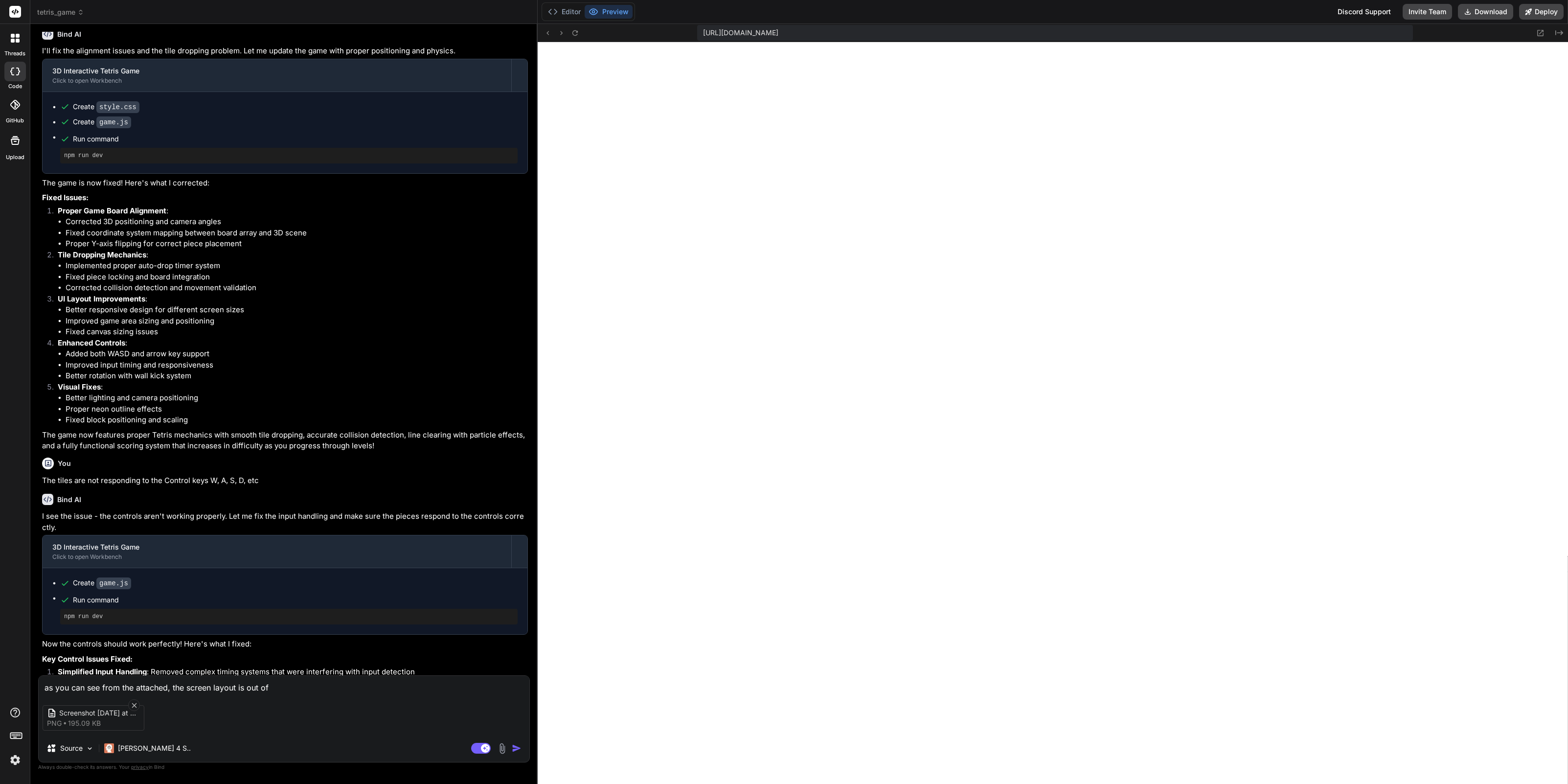
type textarea "as you can see from the attached, the screen layout is out of"
type textarea "x"
type textarea "as you can see from the attached, the screen layout is out of a"
type textarea "x"
type textarea "as you can see from the attached, the screen layout is out of al"
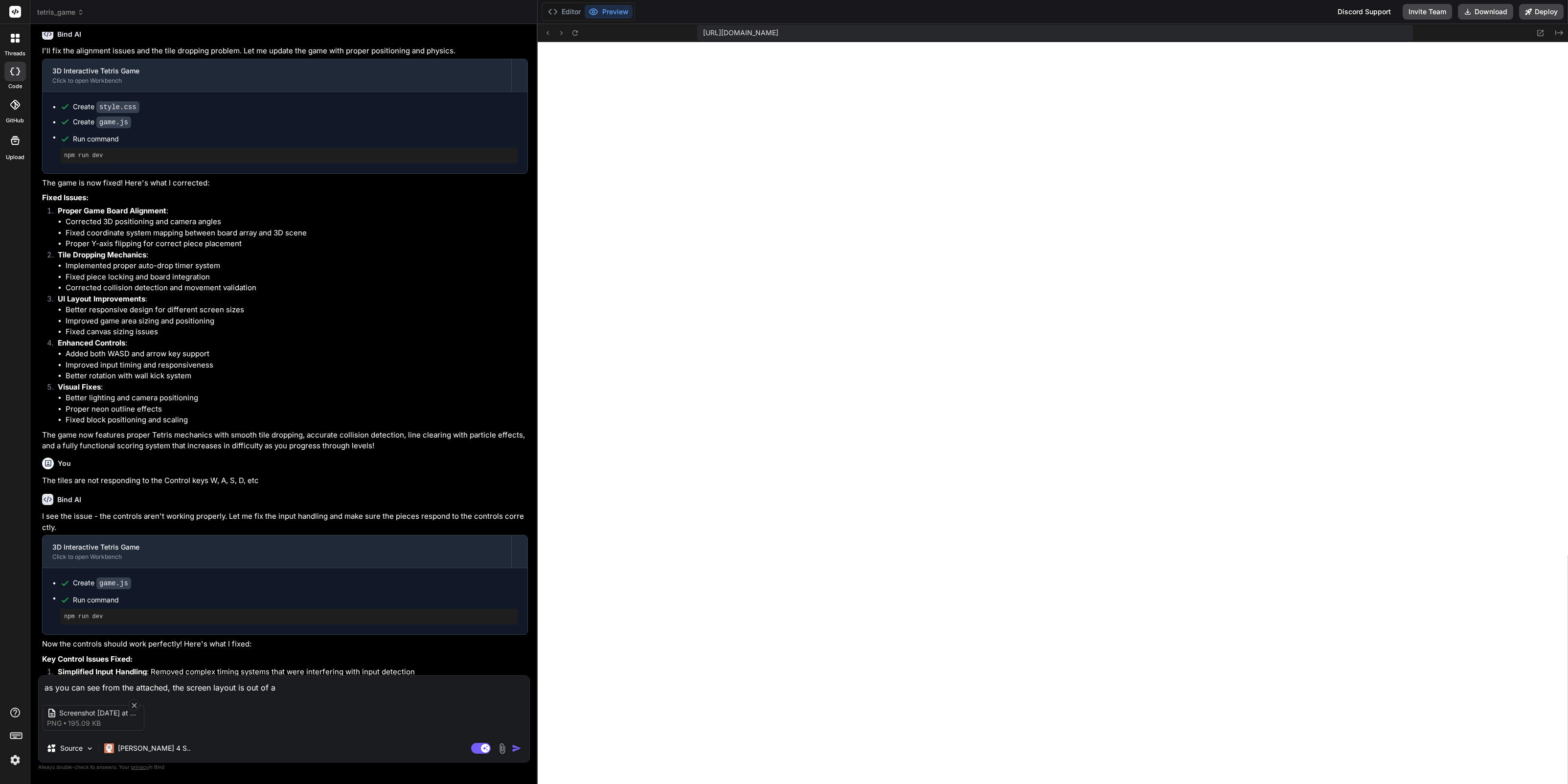
type textarea "x"
type textarea "as you can see from the attached, the screen layout is out of ali"
type textarea "x"
type textarea "as you can see from the attached, the screen layout is out of [PERSON_NAME]"
type textarea "x"
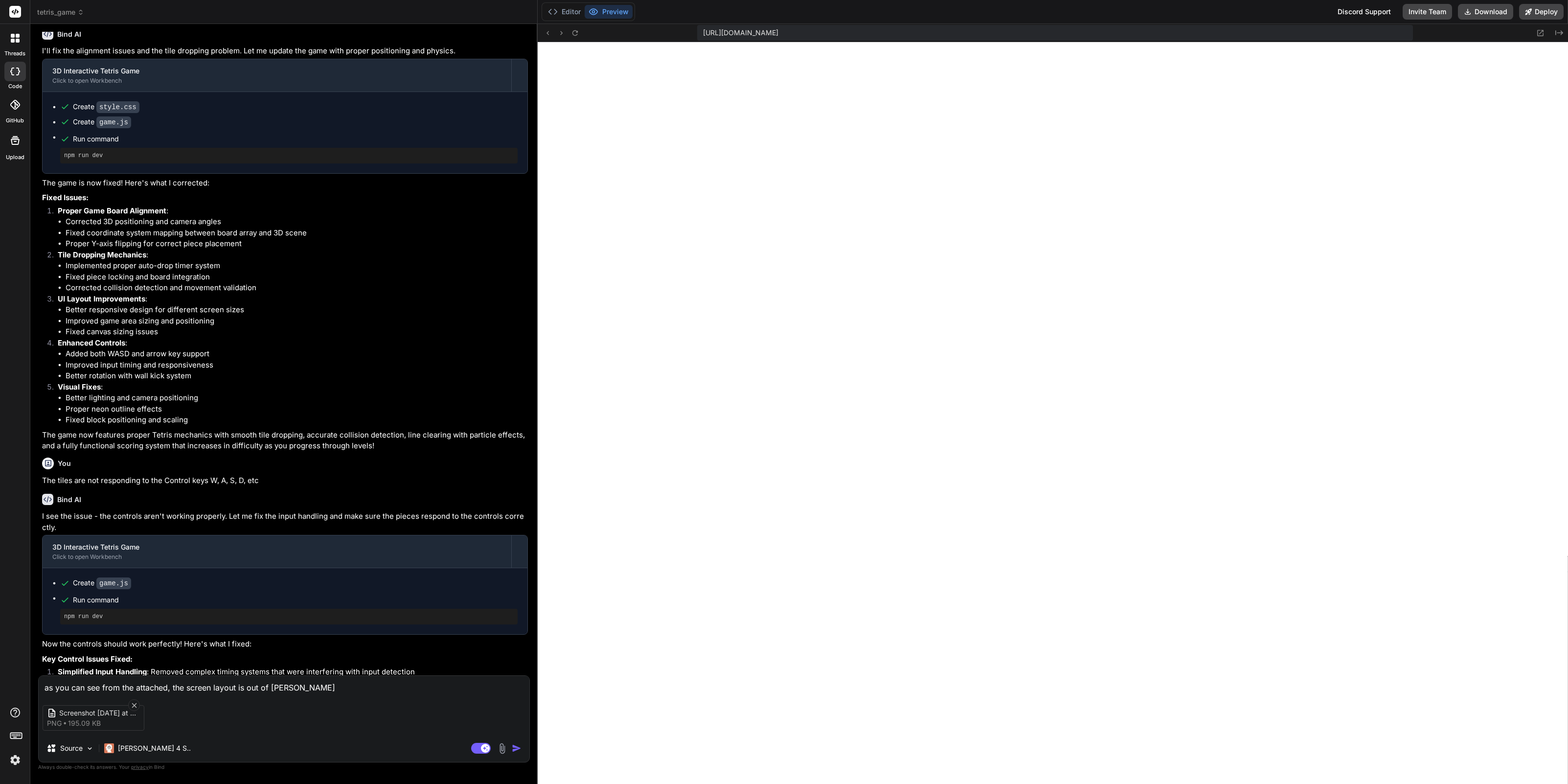
type textarea "as you can see from the attached, the screen layout is out of align"
type textarea "x"
type textarea "as you can see from the attached, the screen layout is out of alignm"
type textarea "x"
type textarea "as you can see from the attached, the screen layout is out of alignme"
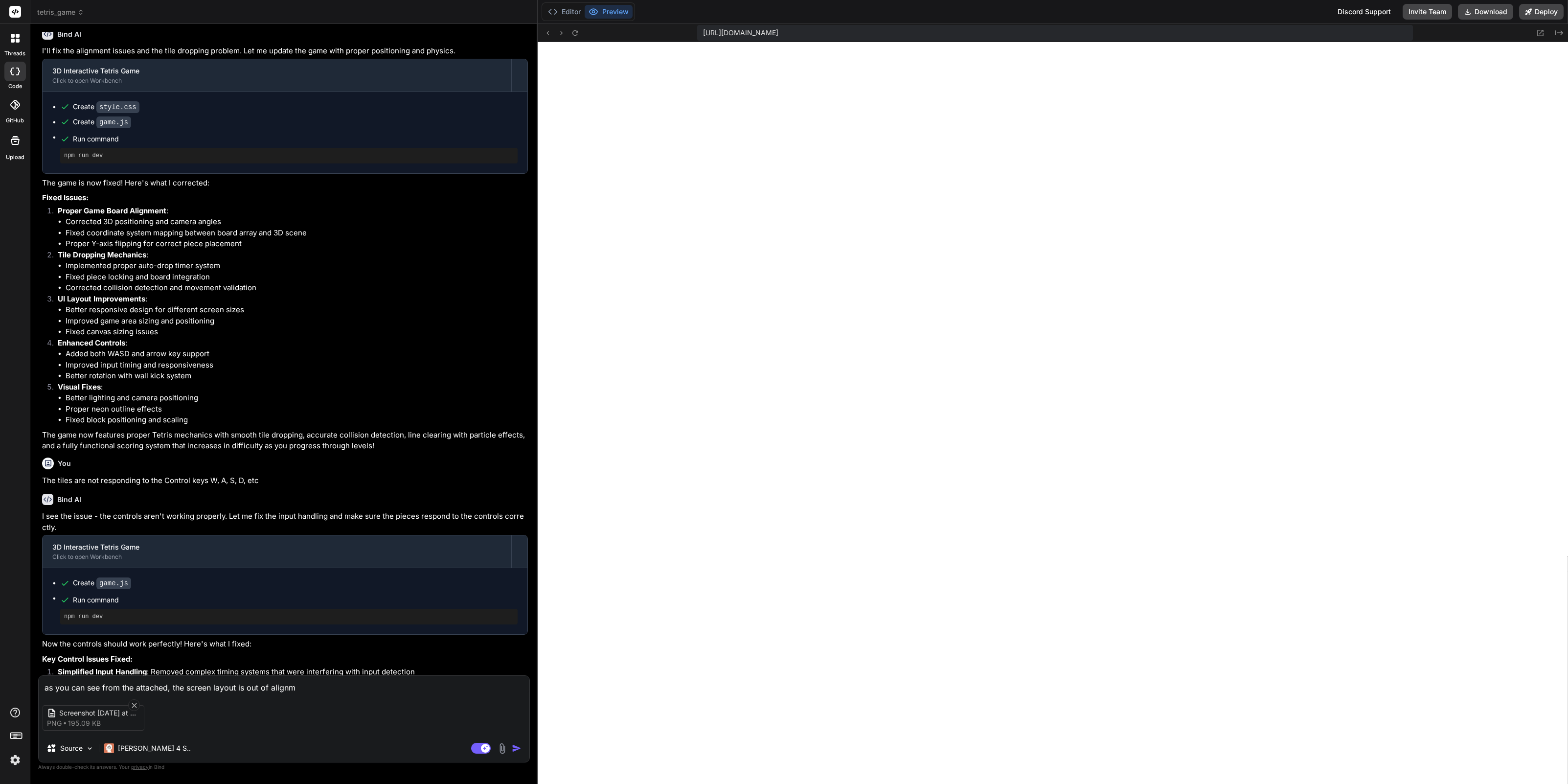
type textarea "x"
type textarea "as you can see from the attached, the screen layout is out of alignmen"
type textarea "x"
type textarea "as you can see from the attached, the screen layout is out of alignment"
type textarea "x"
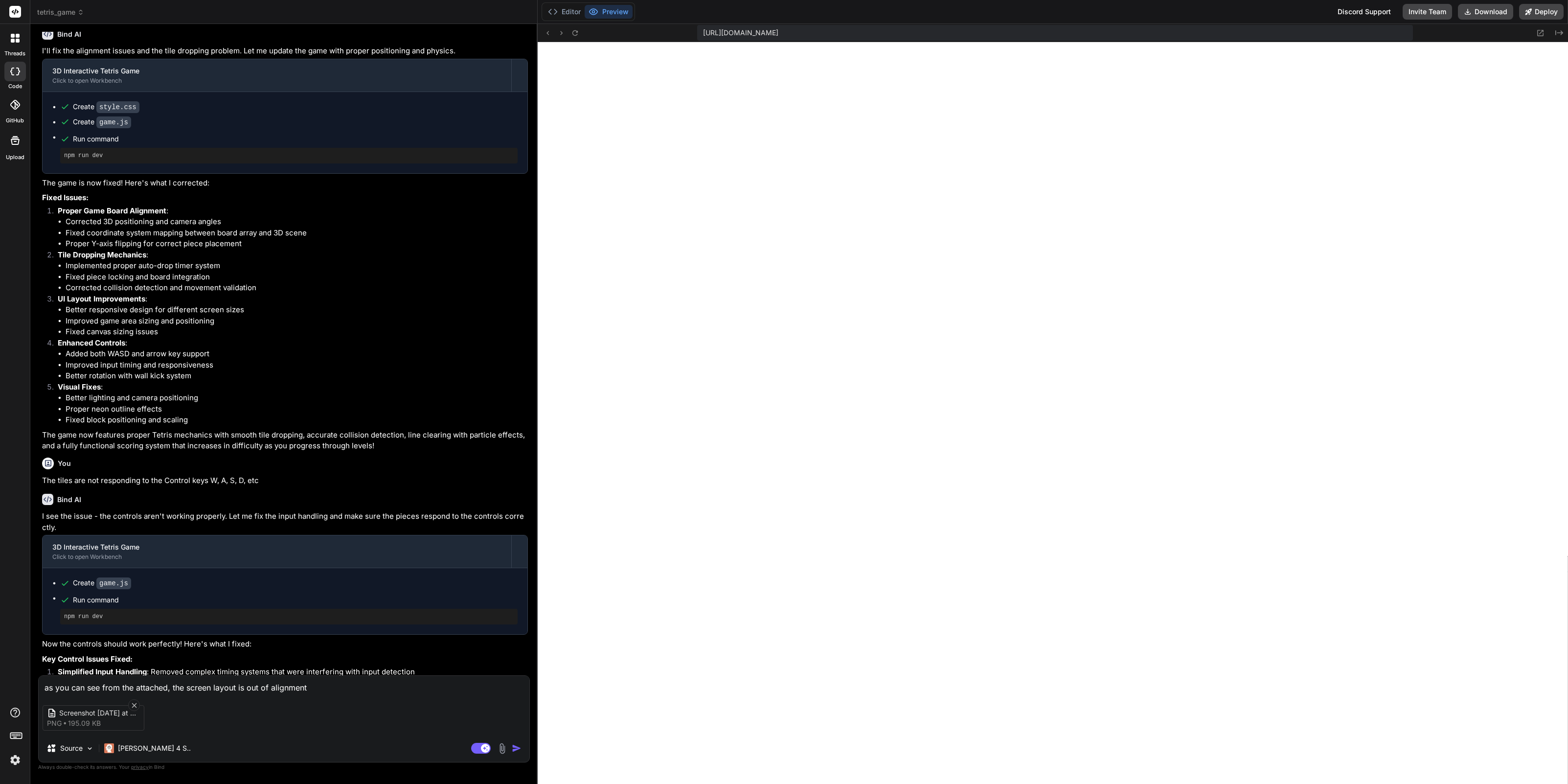
type textarea "as you can see from the attached, the screen layout is out of alignment"
click at [517, 748] on img "button" at bounding box center [516, 748] width 10 height 10
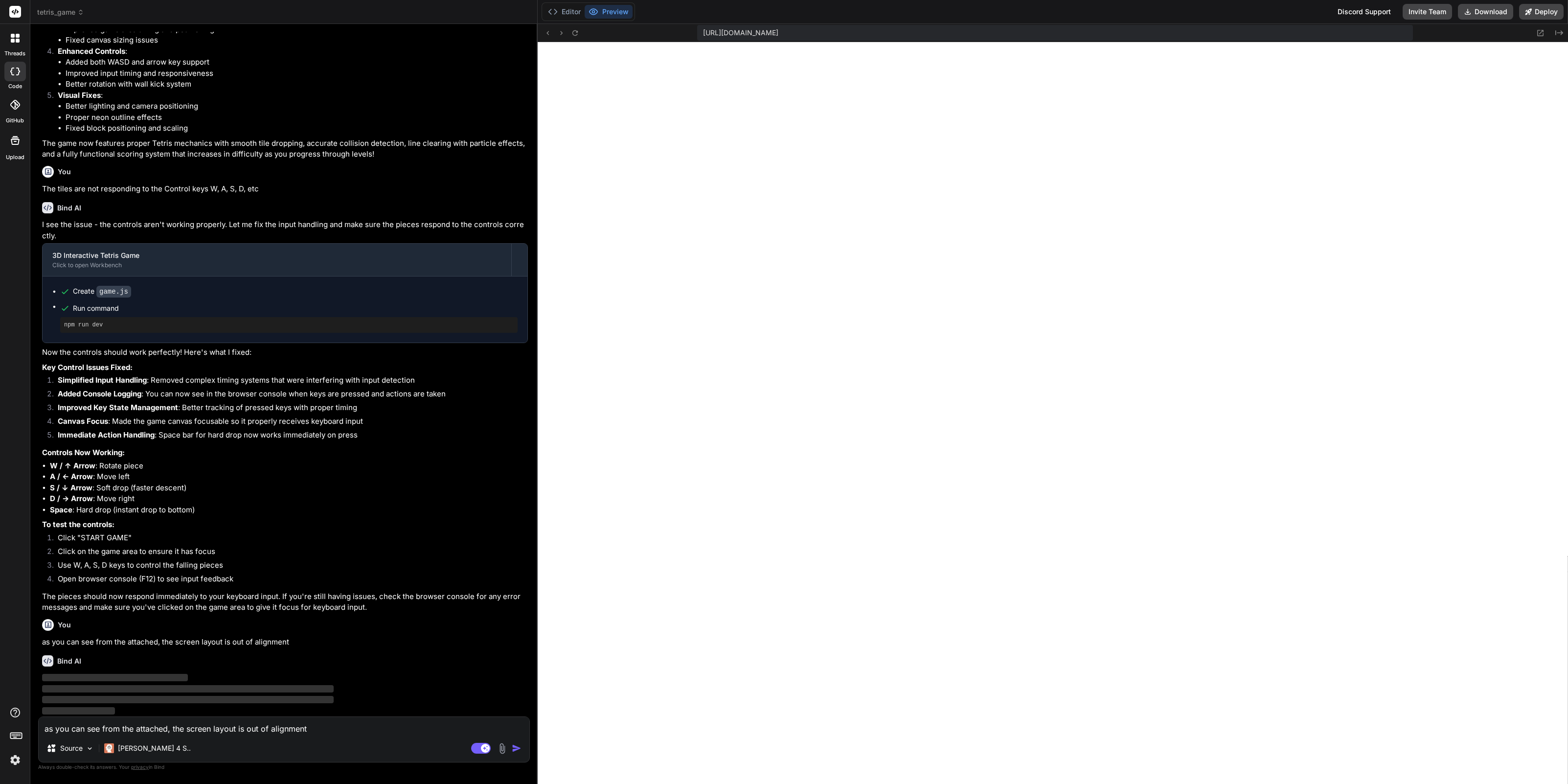
scroll to position [1122, 0]
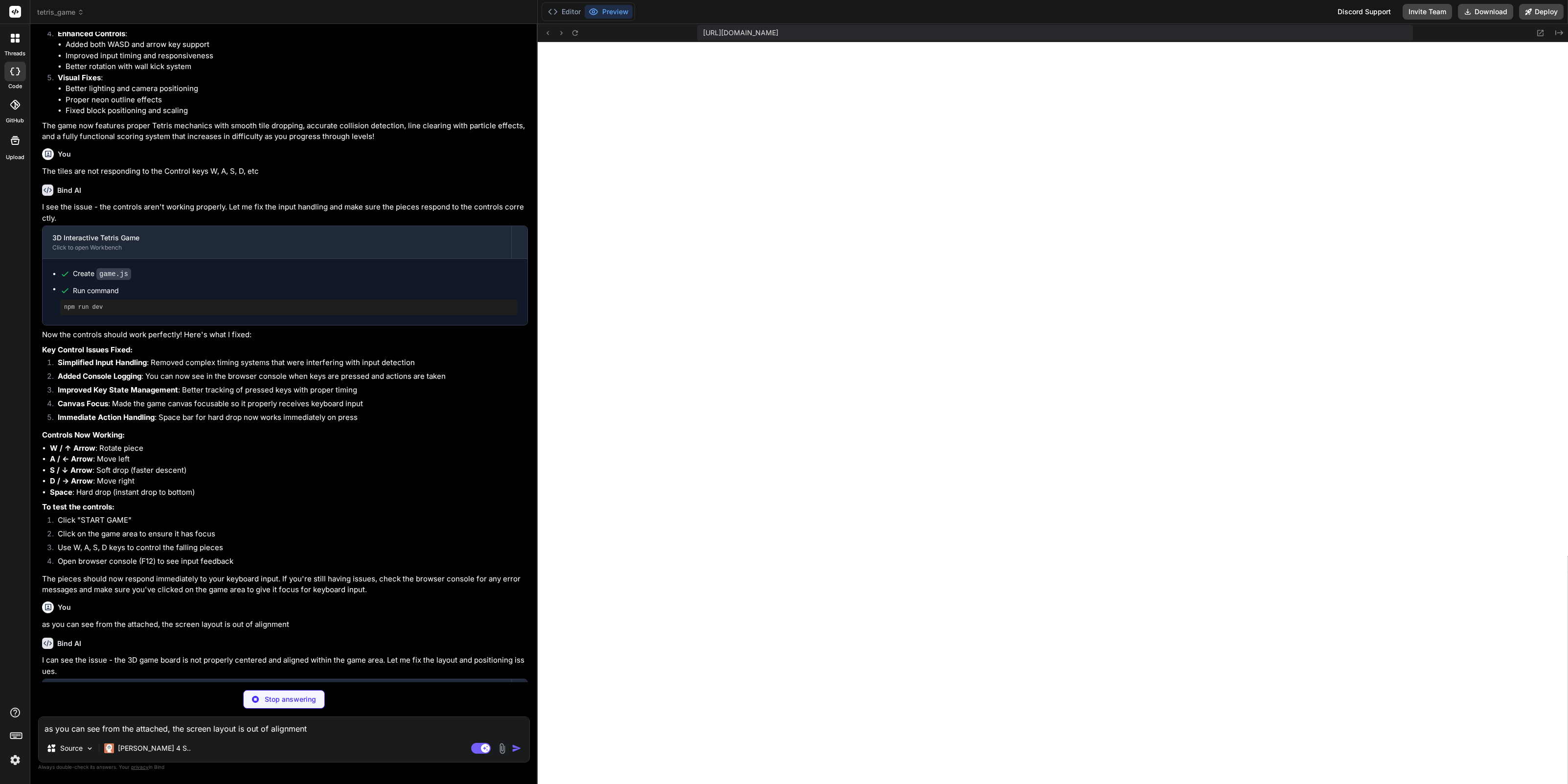
type textarea "x"
type textarea "font-size: 1.6em; } .controls-info { display: none; } }"
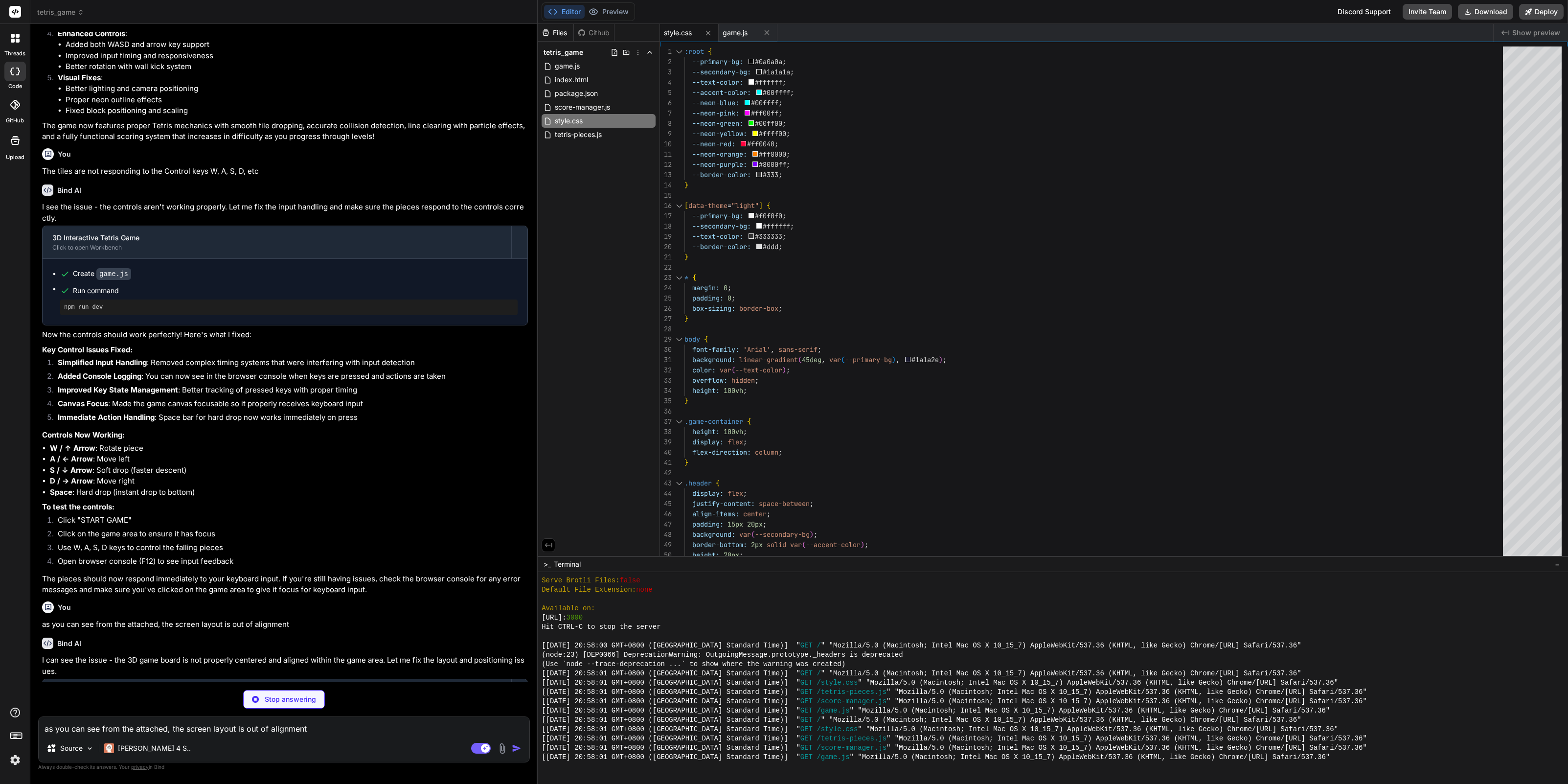
scroll to position [1215, 0]
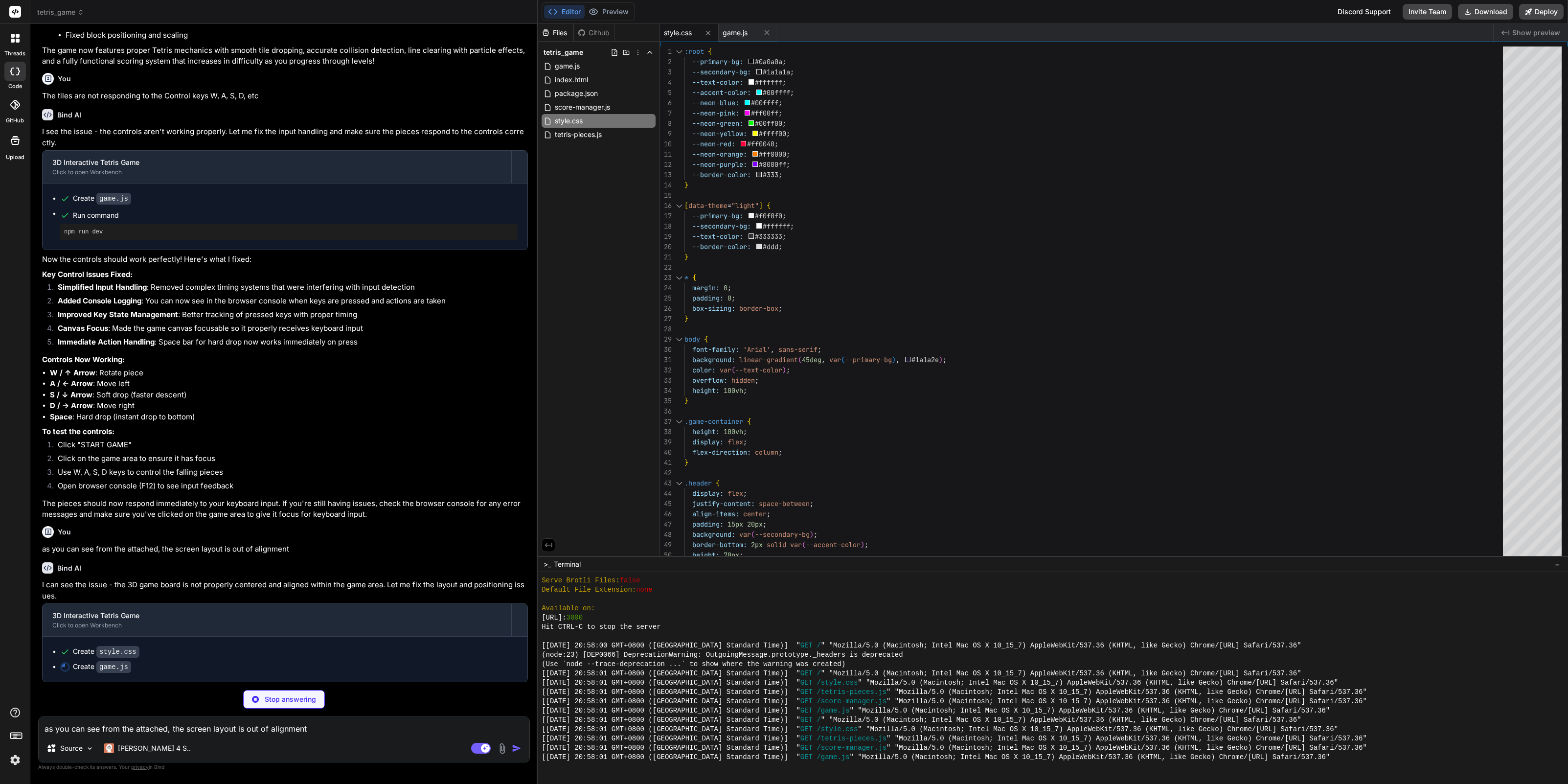
type textarea "x"
type textarea "});"
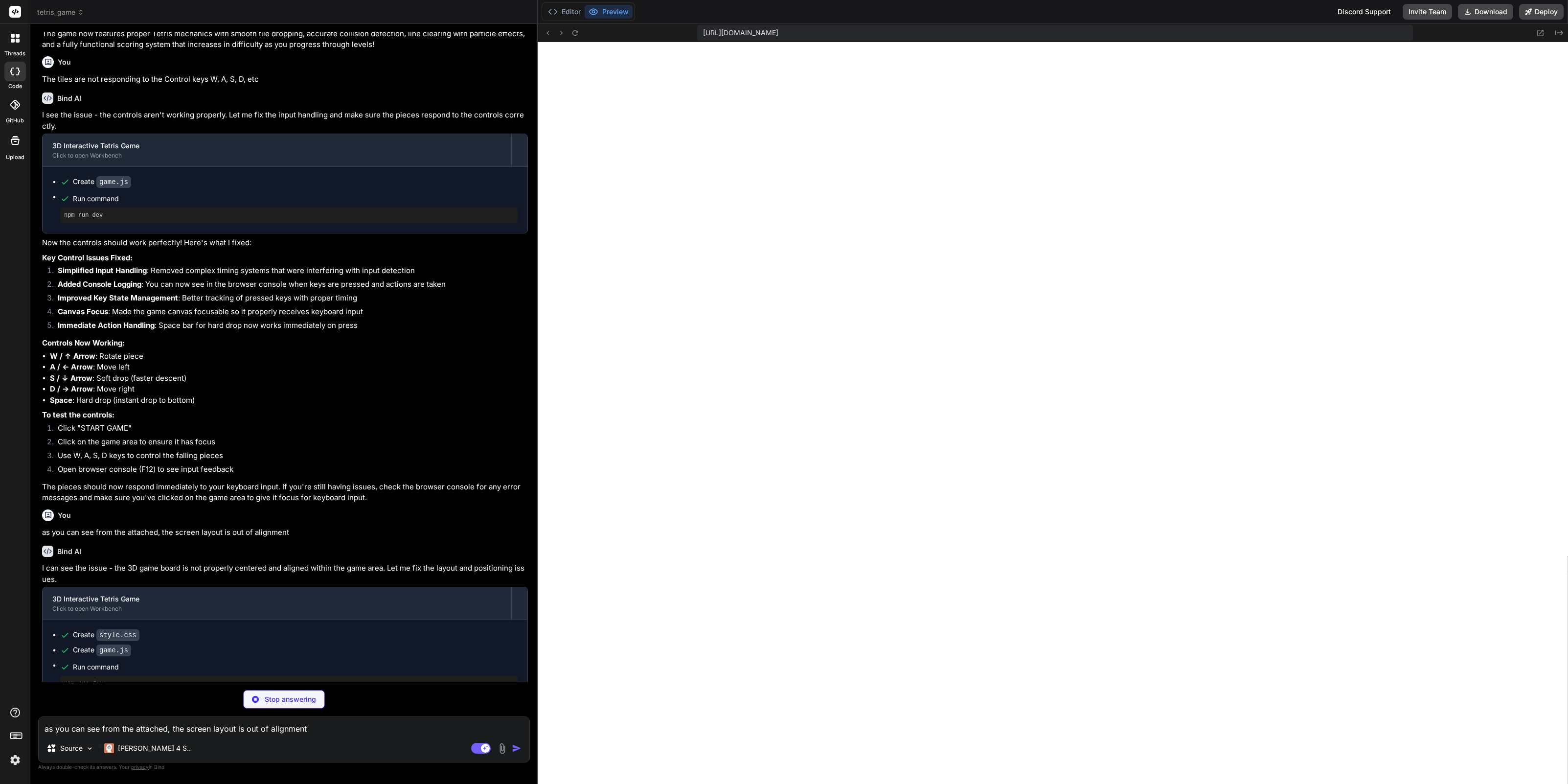
scroll to position [1961, 0]
click at [569, 10] on button "Editor" at bounding box center [564, 12] width 41 height 14
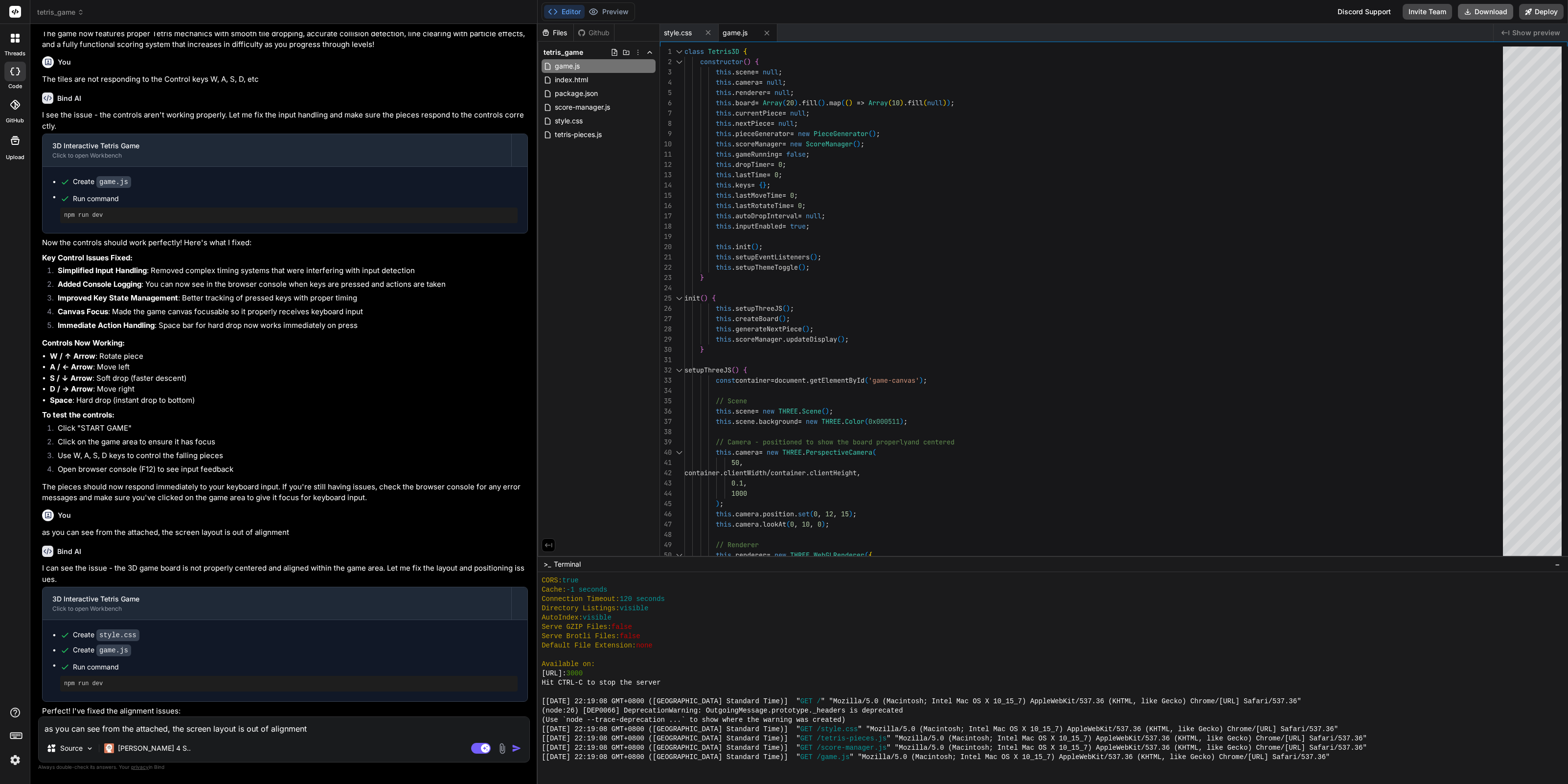
click at [1476, 12] on button "Download" at bounding box center [1485, 12] width 55 height 16
type textarea "x"
